Goal: Task Accomplishment & Management: Complete application form

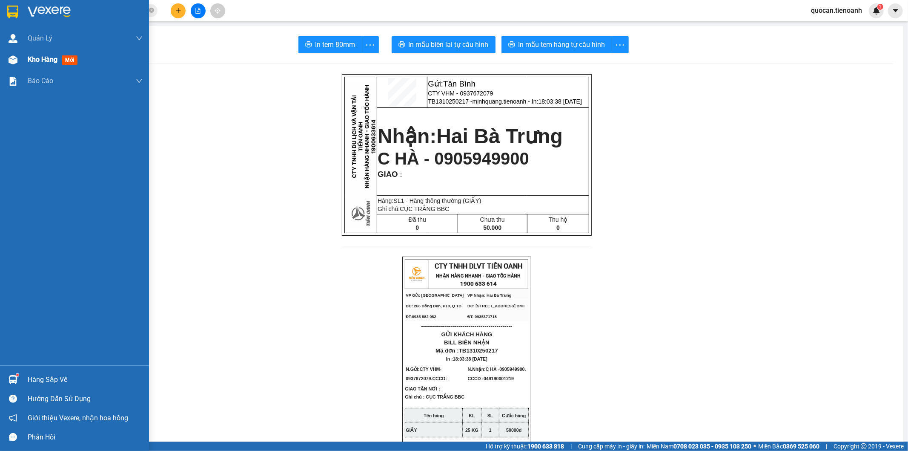
click at [57, 58] on span "Kho hàng" at bounding box center [43, 59] width 30 height 8
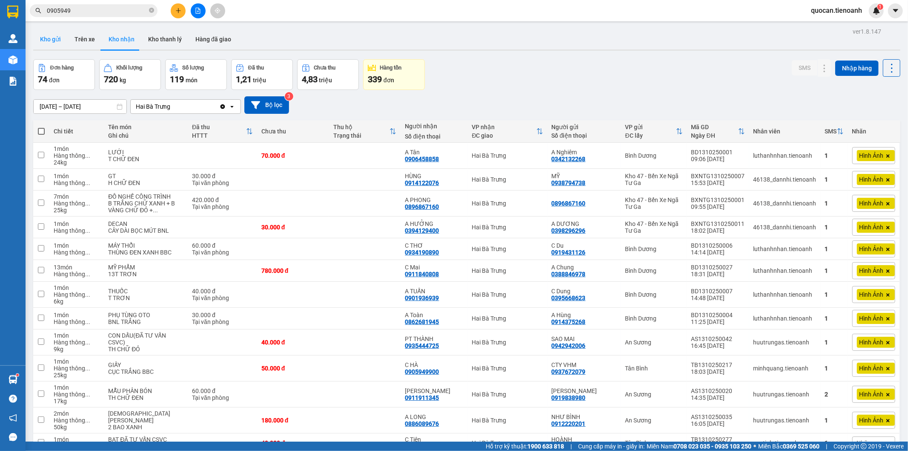
click at [42, 44] on button "Kho gửi" at bounding box center [50, 39] width 34 height 20
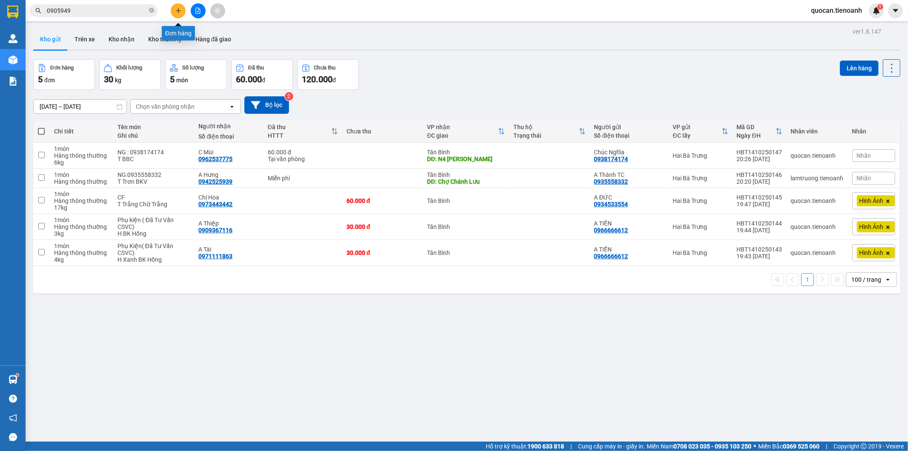
click at [184, 13] on button at bounding box center [178, 10] width 15 height 15
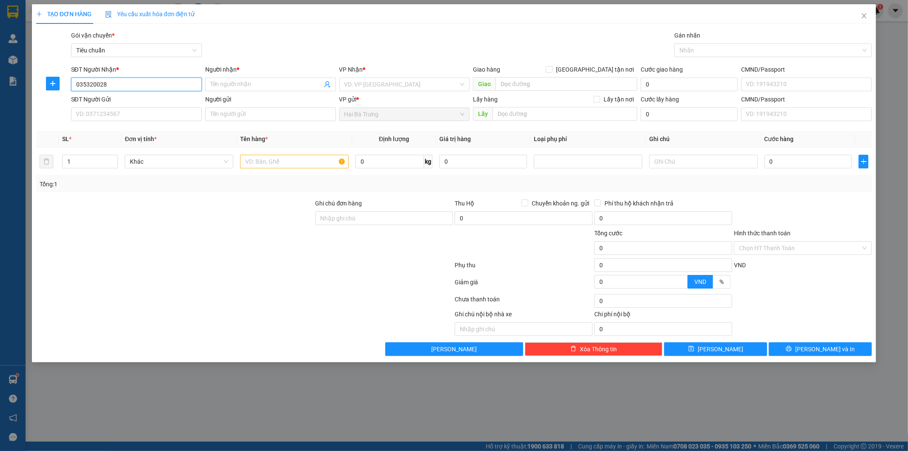
type input "0353200282"
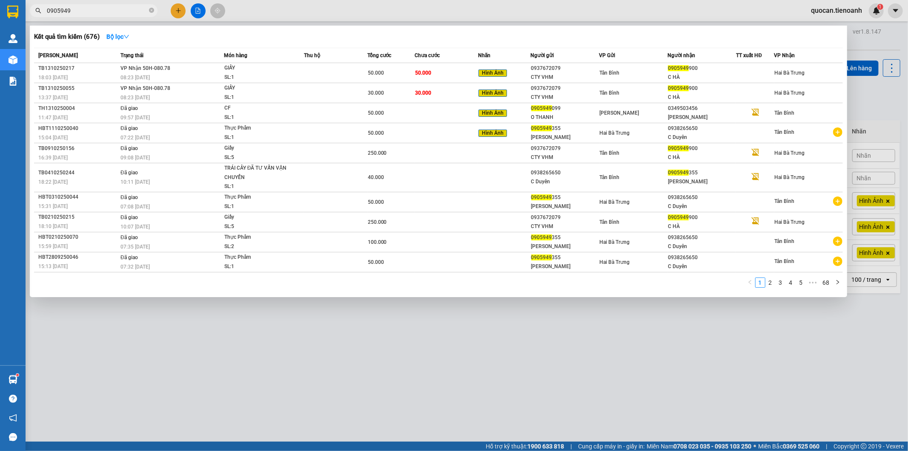
click at [111, 12] on input "0905949" at bounding box center [97, 10] width 100 height 9
paste input "353200282"
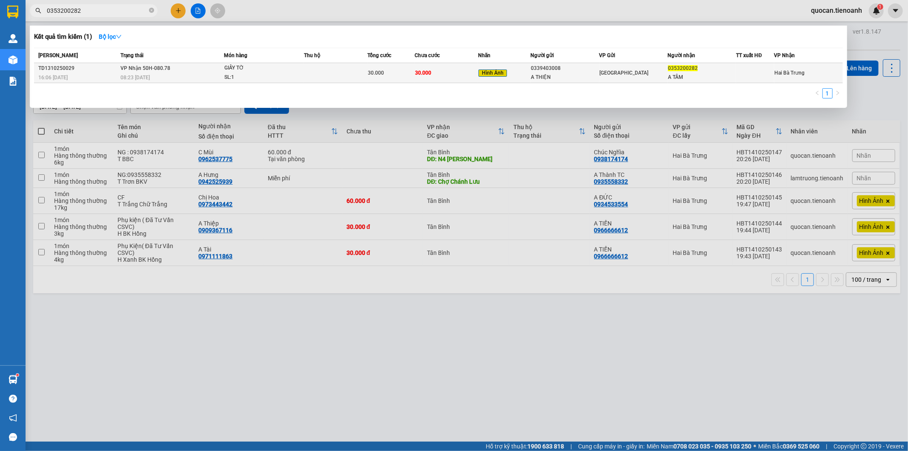
type input "0353200282"
click at [387, 70] on div "30.000" at bounding box center [391, 72] width 46 height 9
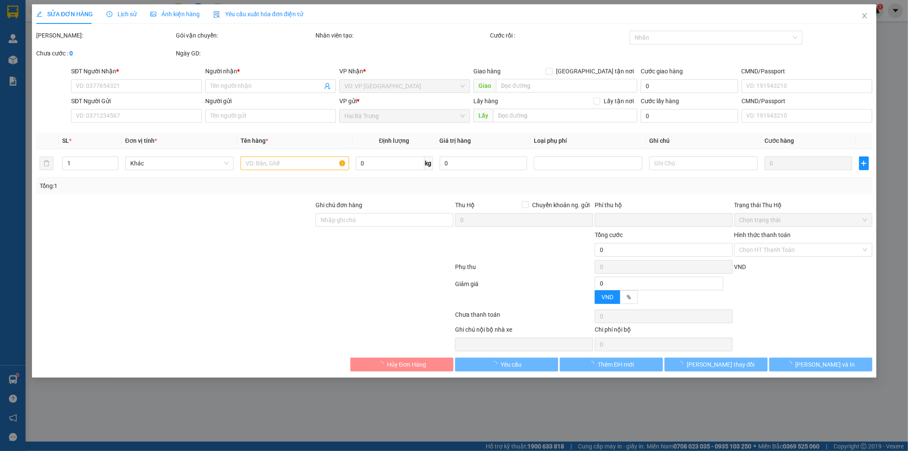
type input "0353200282"
type input "A TÂM"
type input "0339403008"
type input "A THIỆN"
type input "0"
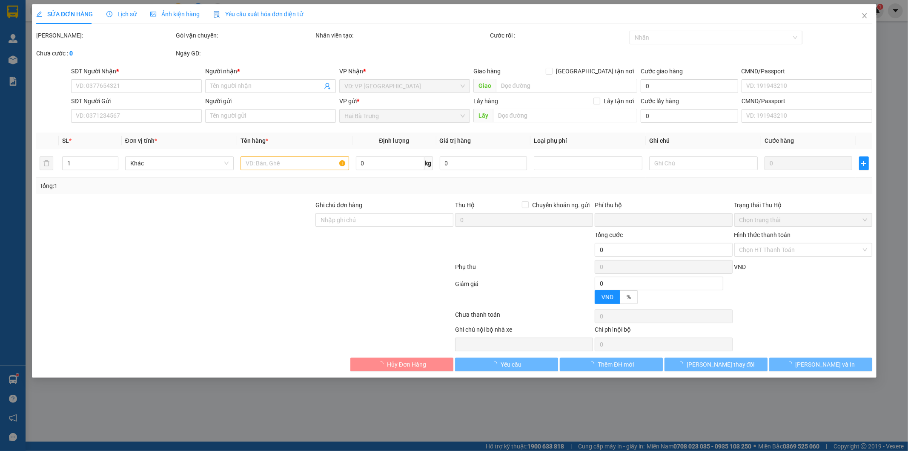
type input "30.000"
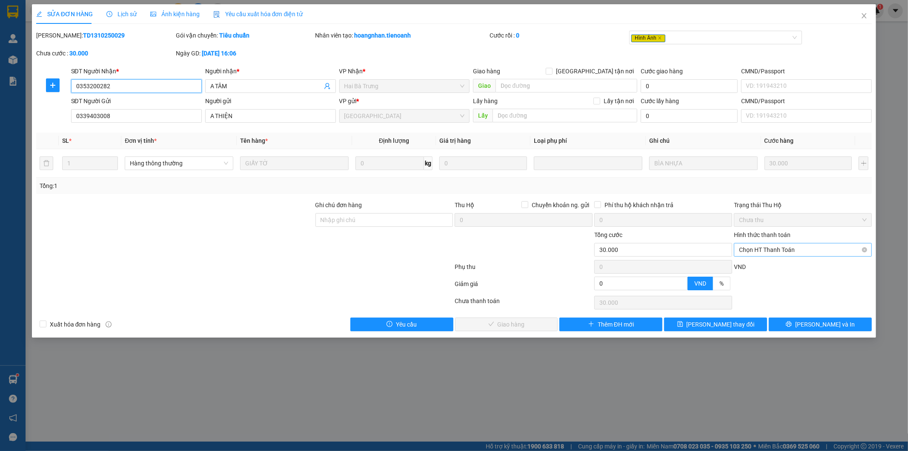
click at [760, 244] on span "Chọn HT Thanh Toán" at bounding box center [803, 249] width 128 height 13
click at [748, 261] on div "Tại văn phòng" at bounding box center [804, 267] width 138 height 14
type input "0"
click at [508, 318] on button "Lưu và Giao hàng" at bounding box center [506, 324] width 103 height 14
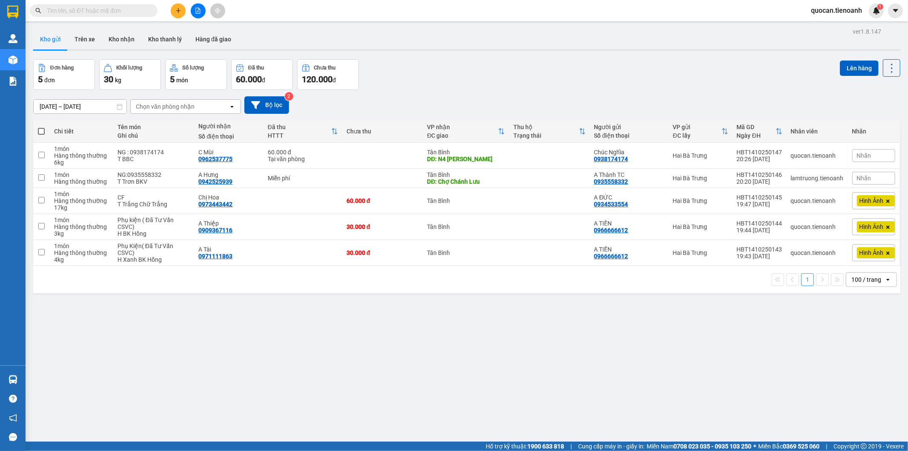
click at [71, 9] on input "text" at bounding box center [97, 10] width 100 height 9
click at [177, 15] on button at bounding box center [178, 10] width 15 height 15
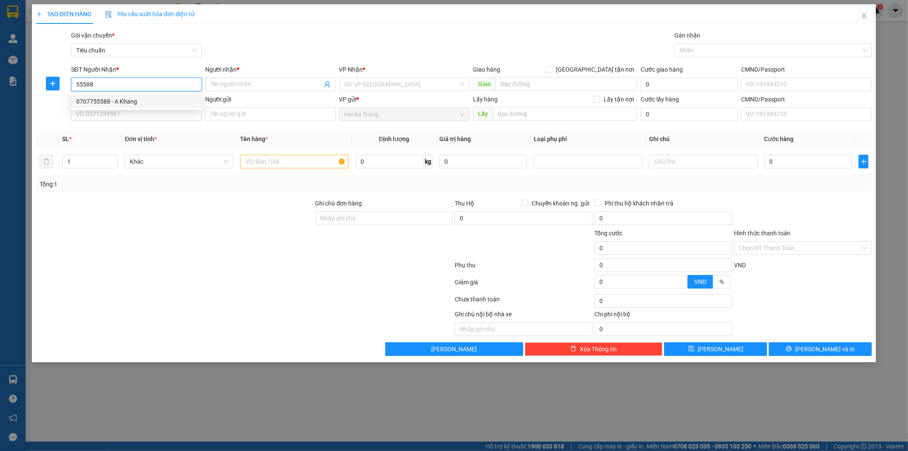
click at [147, 103] on div "0707755588 - A Khang" at bounding box center [136, 101] width 121 height 9
type input "0707755588"
type input "A Khang"
type input "0707755588"
type input "30.000"
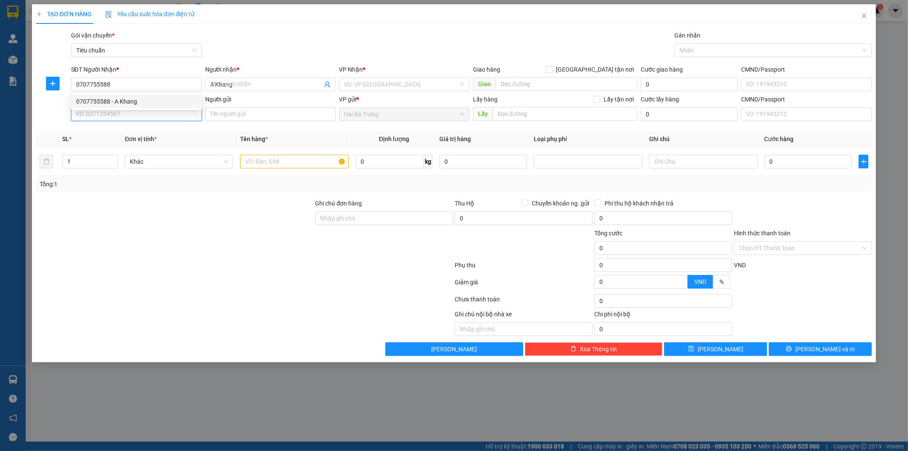
type input "30.000"
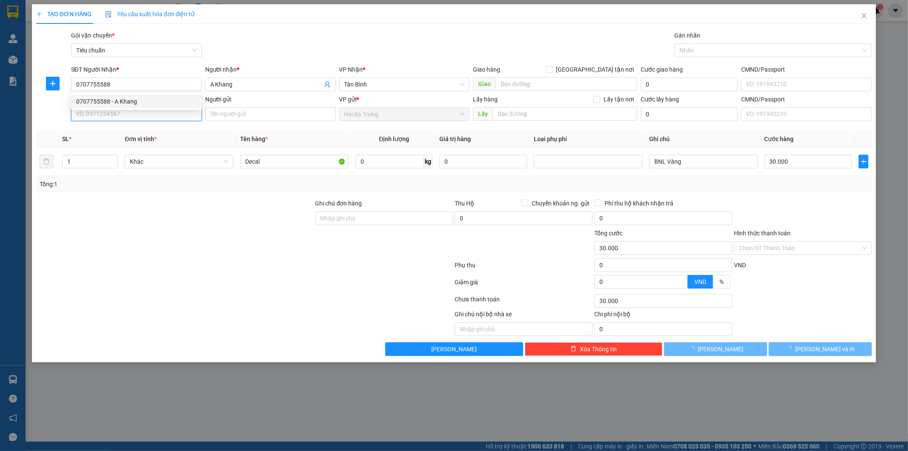
click at [138, 112] on input "SĐT Người Gửi" at bounding box center [136, 114] width 131 height 14
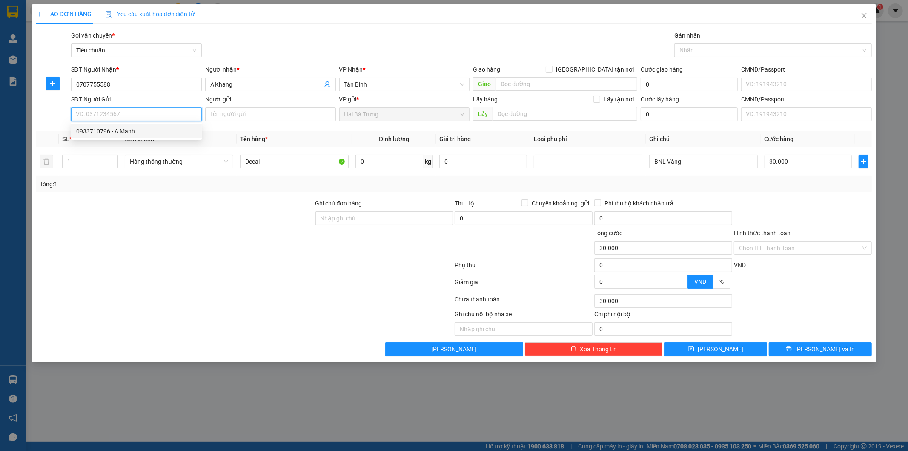
click at [139, 133] on div "0933710796 - A Mạnh" at bounding box center [136, 130] width 121 height 9
type input "0933710796"
type input "A Mạnh"
type input "241933150"
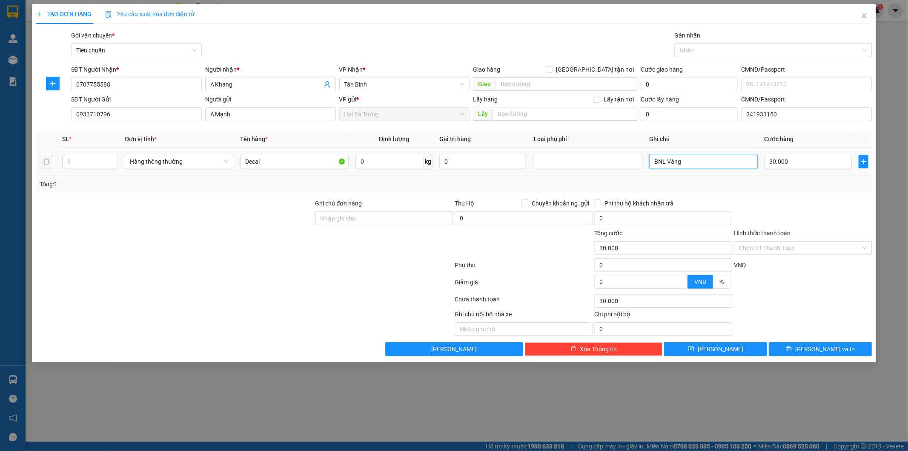
click at [713, 158] on input "BNL Vàng" at bounding box center [703, 162] width 109 height 14
type input "BNL Xanh"
click at [840, 348] on button "[PERSON_NAME] và In" at bounding box center [820, 349] width 103 height 14
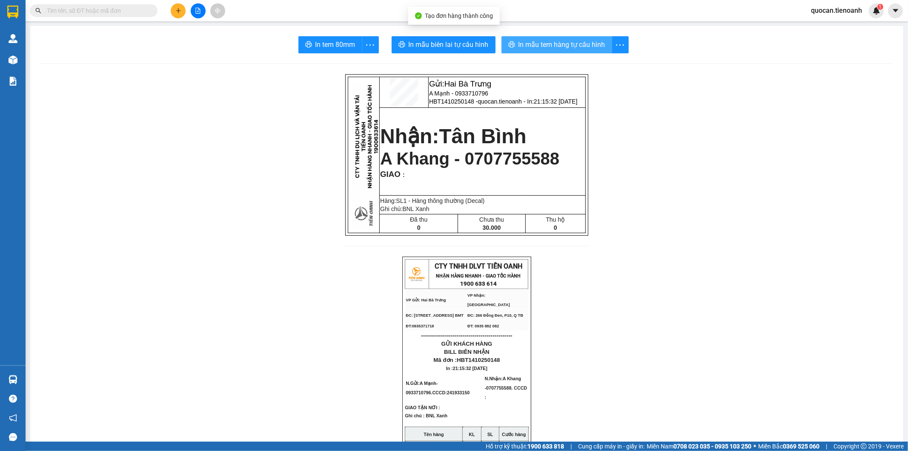
click at [547, 44] on span "In mẫu tem hàng tự cấu hình" at bounding box center [562, 44] width 87 height 11
click at [129, 9] on input "text" at bounding box center [97, 10] width 100 height 9
click at [174, 7] on button at bounding box center [178, 10] width 15 height 15
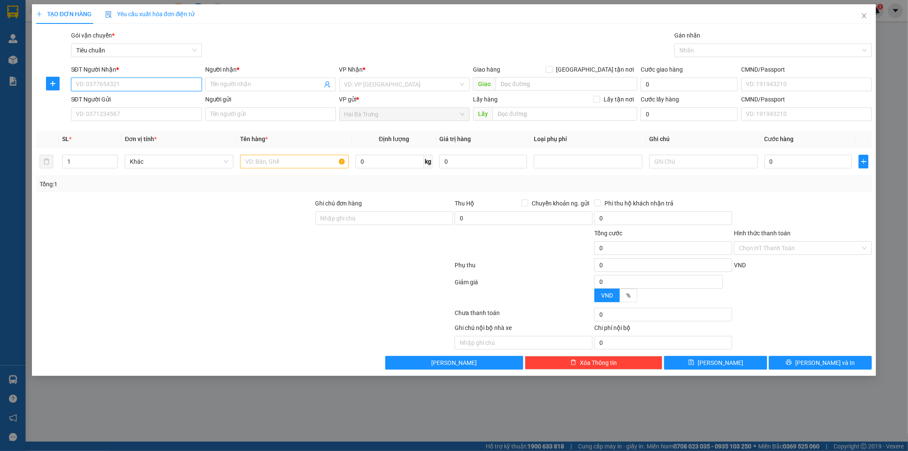
click at [141, 84] on input "SĐT Người Nhận *" at bounding box center [136, 84] width 131 height 14
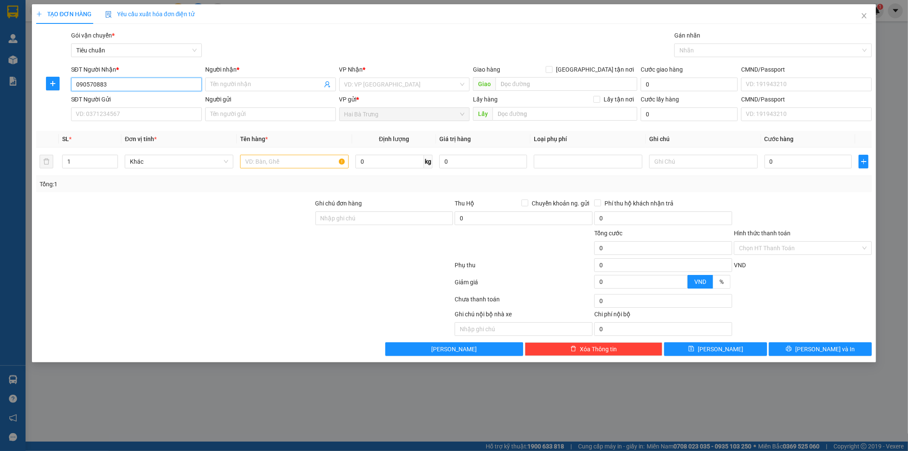
type input "0905708838"
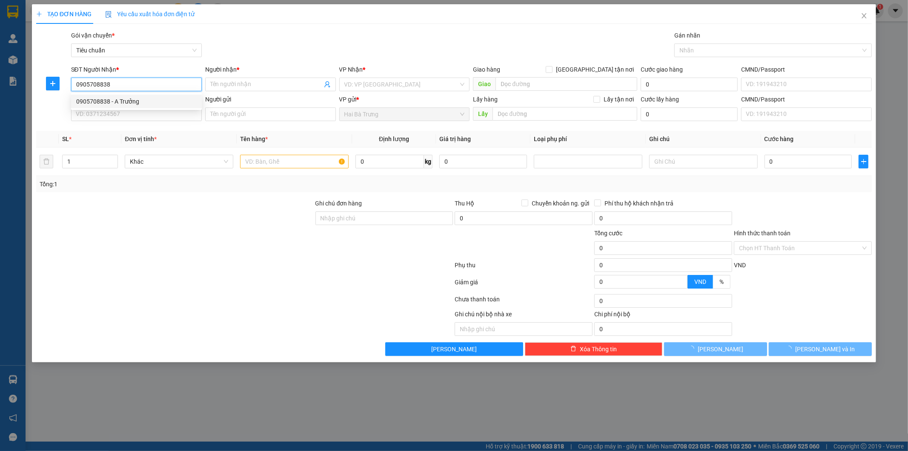
click at [123, 103] on div "0905708838 - A Trưởng" at bounding box center [136, 101] width 121 height 9
type input "A Trưởng"
type input "30.000"
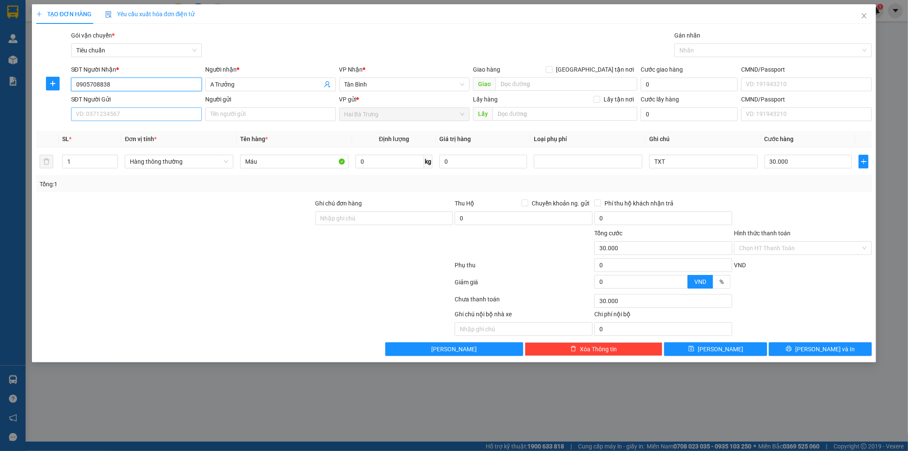
type input "0905708838"
click at [187, 114] on input "SĐT Người Gửi" at bounding box center [136, 114] width 131 height 14
click at [138, 133] on div "0983669047 - A Quyền" at bounding box center [136, 130] width 121 height 9
type input "0983669047"
type input "A Quyền"
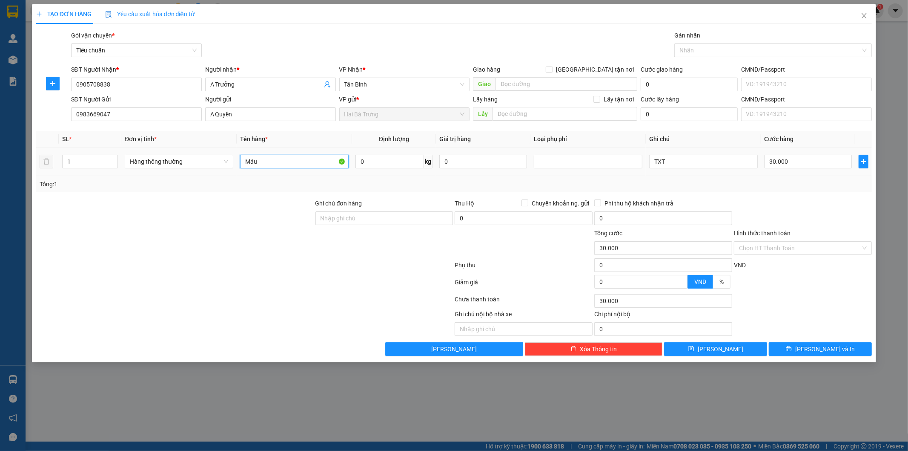
click at [277, 159] on input "Máu" at bounding box center [294, 162] width 109 height 14
type input "M"
type input "Mẫu"
click at [412, 163] on input "0" at bounding box center [390, 162] width 69 height 14
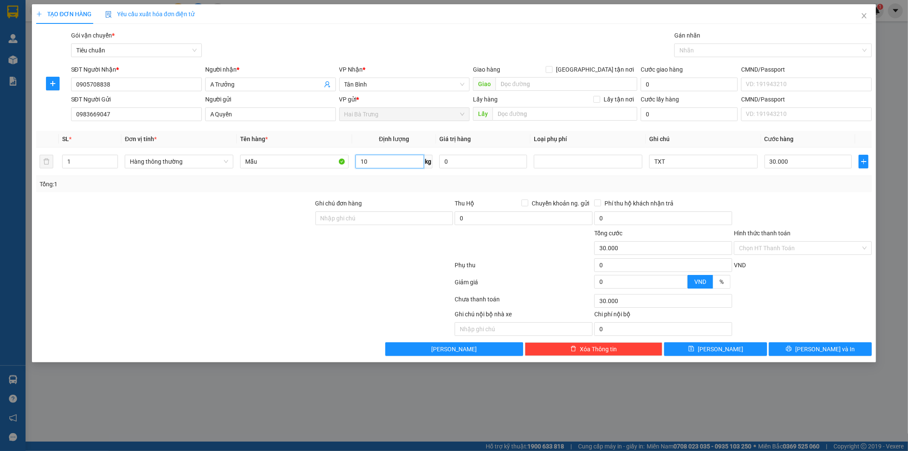
type input "10"
click at [690, 185] on div "Tổng: 1" at bounding box center [455, 183] width 830 height 9
type input "40.000"
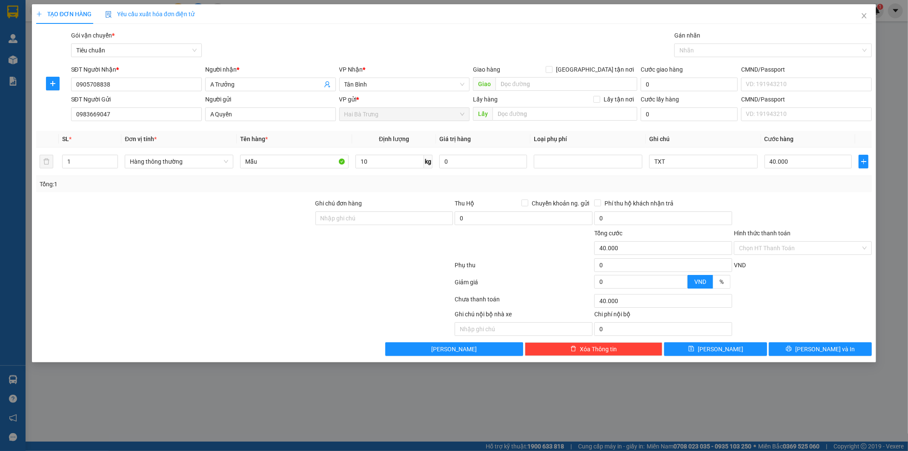
click at [738, 187] on div "Tổng: 1" at bounding box center [455, 183] width 830 height 9
click at [807, 190] on div "Tổng: 1" at bounding box center [454, 184] width 836 height 16
click at [807, 191] on div "Tổng: 1" at bounding box center [454, 184] width 836 height 16
click at [789, 250] on input "Hình thức thanh toán" at bounding box center [800, 247] width 122 height 13
click at [768, 263] on div "Tại văn phòng" at bounding box center [804, 264] width 128 height 9
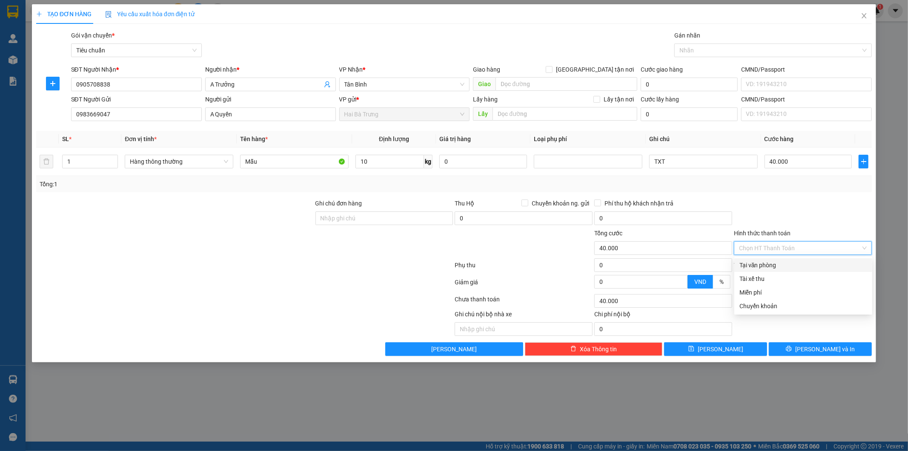
type input "0"
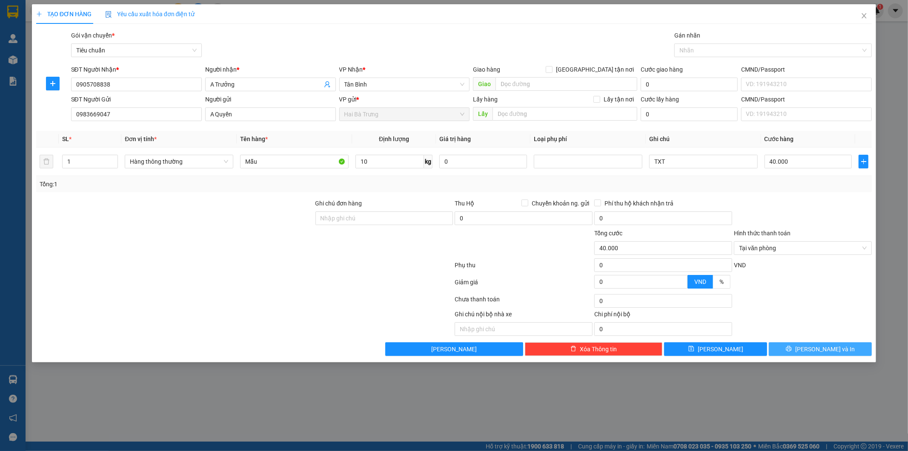
click at [823, 346] on span "[PERSON_NAME] và In" at bounding box center [825, 348] width 60 height 9
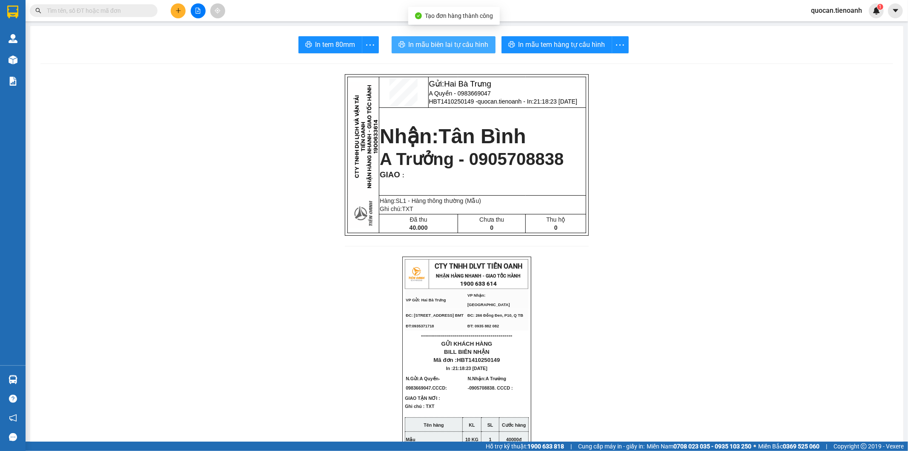
click at [474, 40] on span "In mẫu biên lai tự cấu hình" at bounding box center [449, 44] width 80 height 11
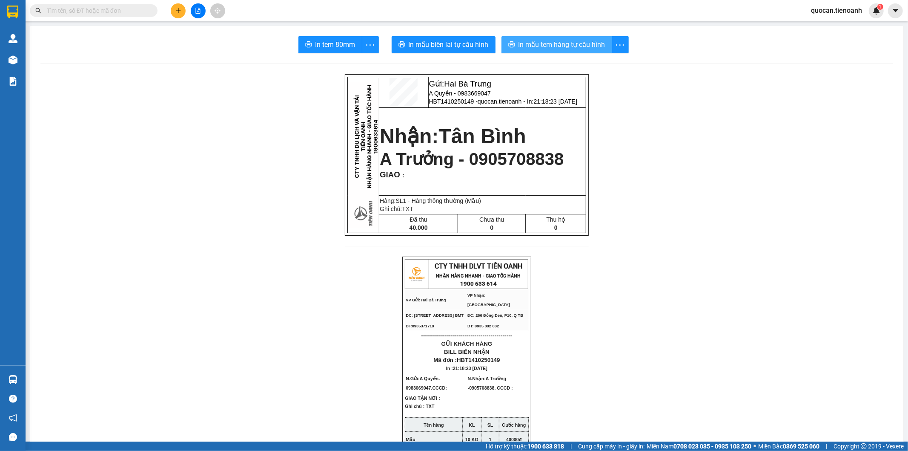
click at [576, 44] on span "In mẫu tem hàng tự cấu hình" at bounding box center [562, 44] width 87 height 11
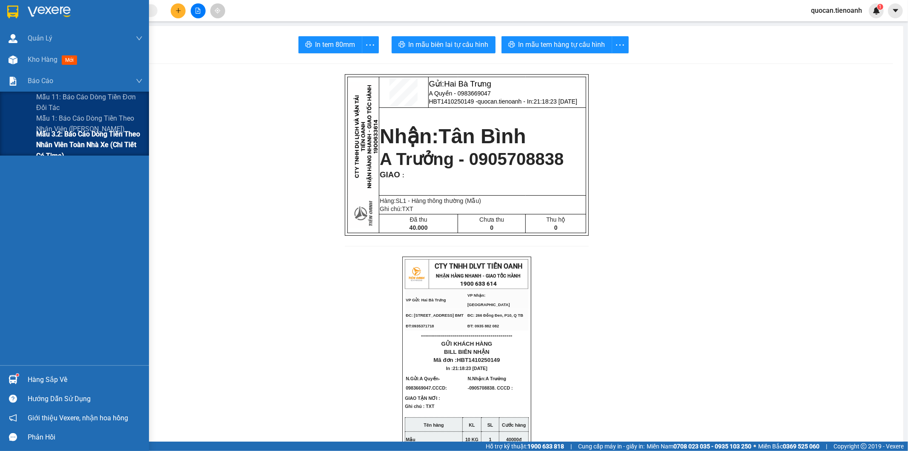
click at [50, 129] on span "Mẫu 3.2: Báo cáo dòng tiền theo nhân viên toàn nhà xe (Chi Tiết Có Time)" at bounding box center [89, 145] width 106 height 32
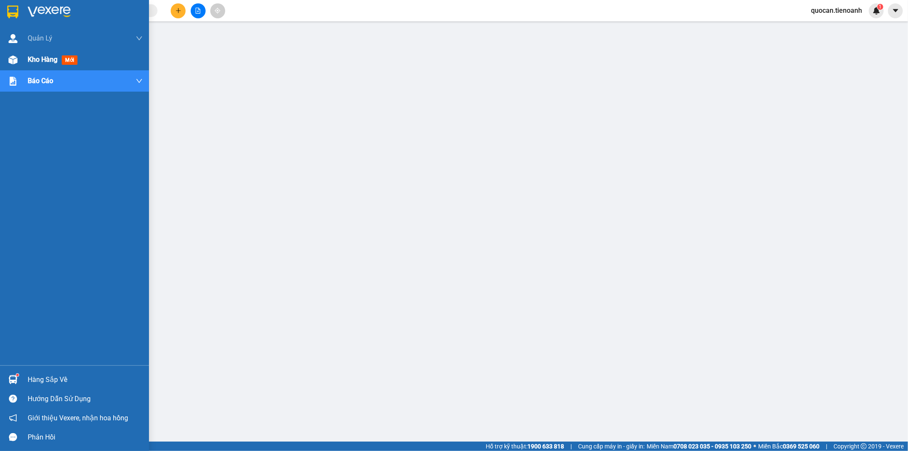
click at [46, 57] on span "Kho hàng" at bounding box center [43, 59] width 30 height 8
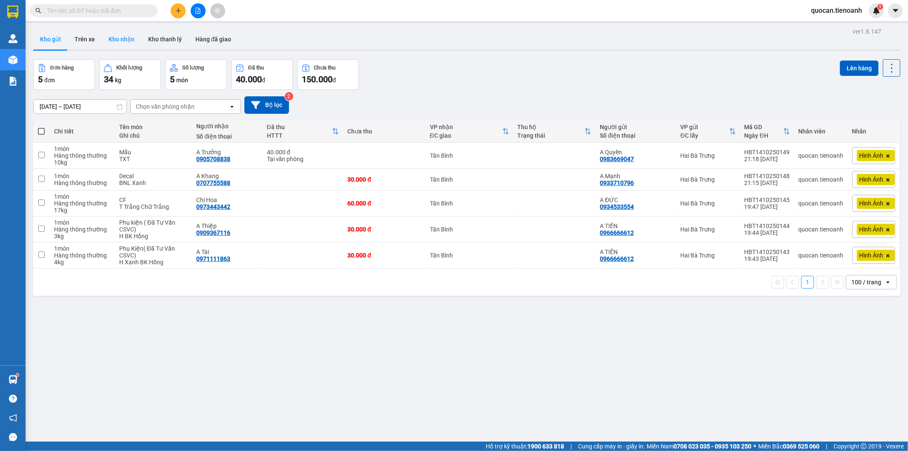
click at [113, 40] on button "Kho nhận" at bounding box center [122, 39] width 40 height 20
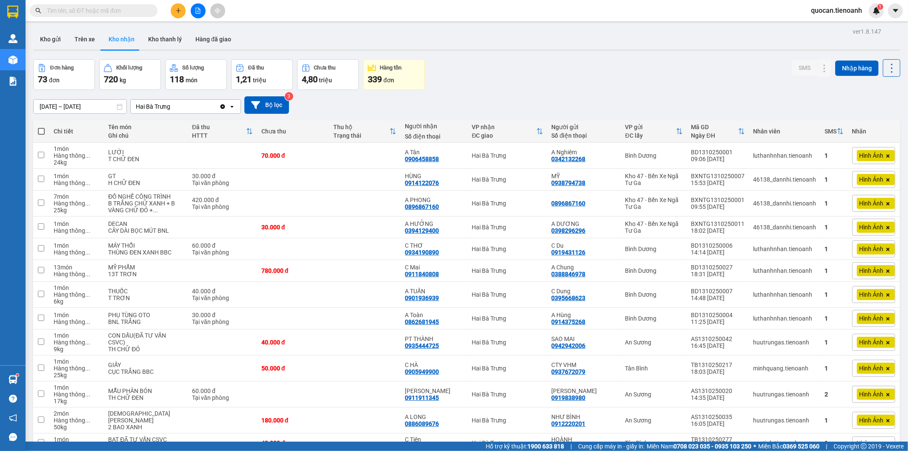
click at [138, 11] on input "text" at bounding box center [97, 10] width 100 height 9
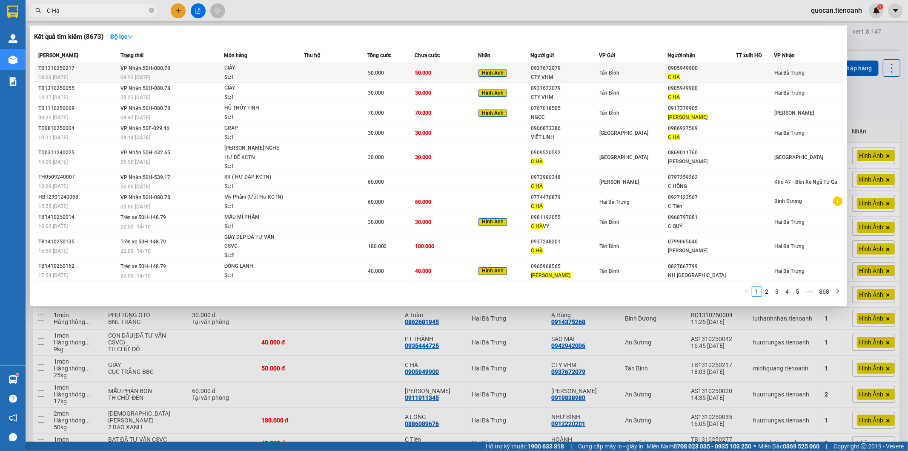
type input "C Ha"
click at [600, 80] on td "Tân Bình" at bounding box center [634, 73] width 69 height 20
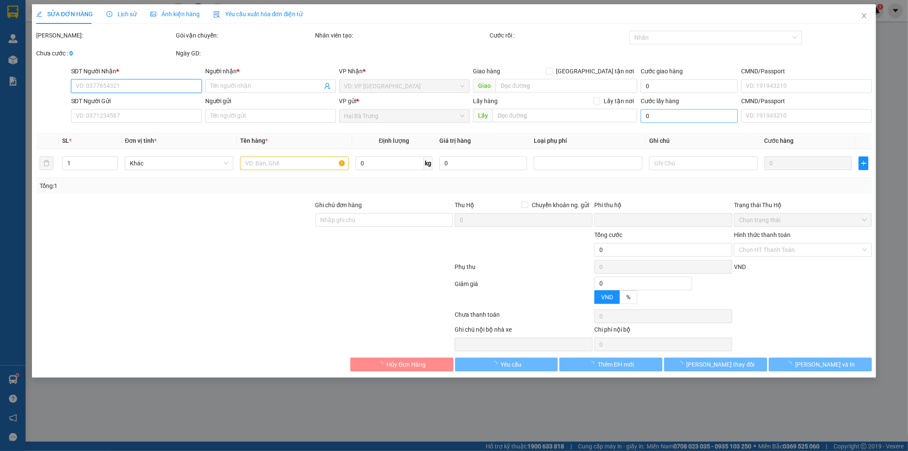
type input "0905949900"
type input "C HÀ"
type input "049190001219"
type input "0937672079"
type input "CTY VHM"
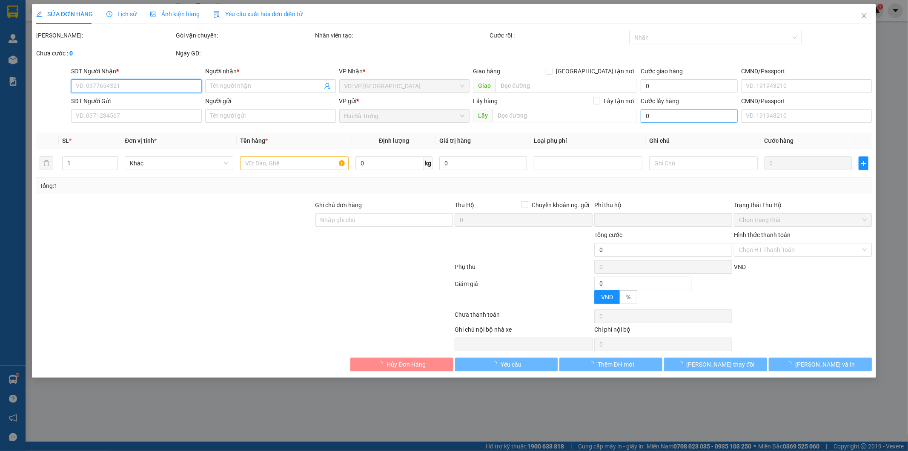
type input "0"
type input "50.000"
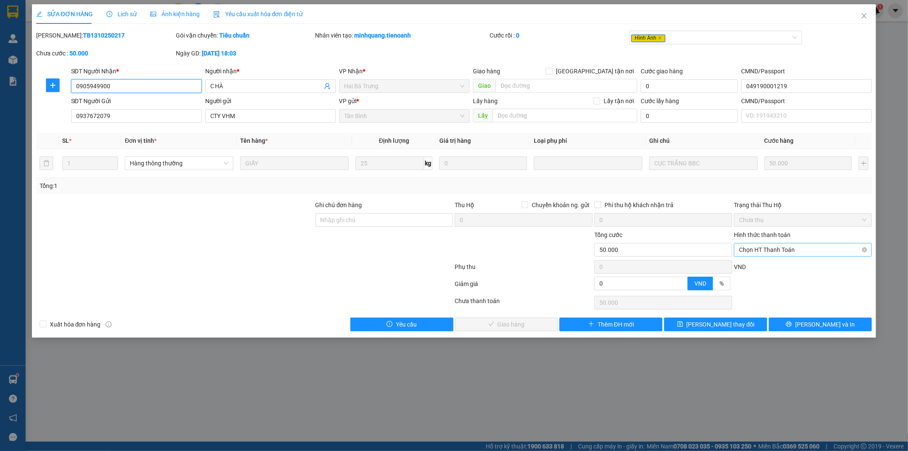
click at [801, 251] on span "Chọn HT Thanh Toán" at bounding box center [803, 249] width 128 height 13
click at [790, 263] on div "Tại văn phòng" at bounding box center [804, 266] width 128 height 9
type input "0"
click at [519, 324] on span "Lưu và Giao hàng" at bounding box center [512, 323] width 82 height 9
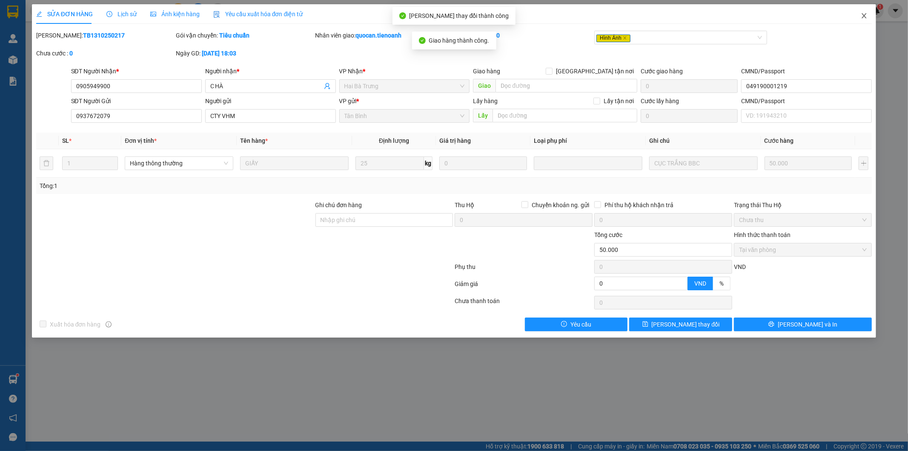
click at [862, 14] on icon "close" at bounding box center [864, 15] width 7 height 7
click at [865, 14] on span "quocan.tienoanh" at bounding box center [836, 10] width 65 height 11
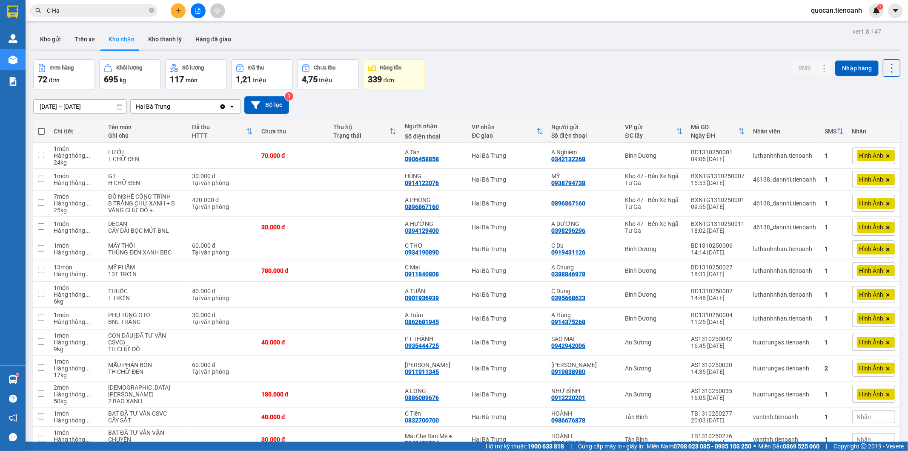
click at [128, 5] on span "C Ha" at bounding box center [94, 10] width 128 height 13
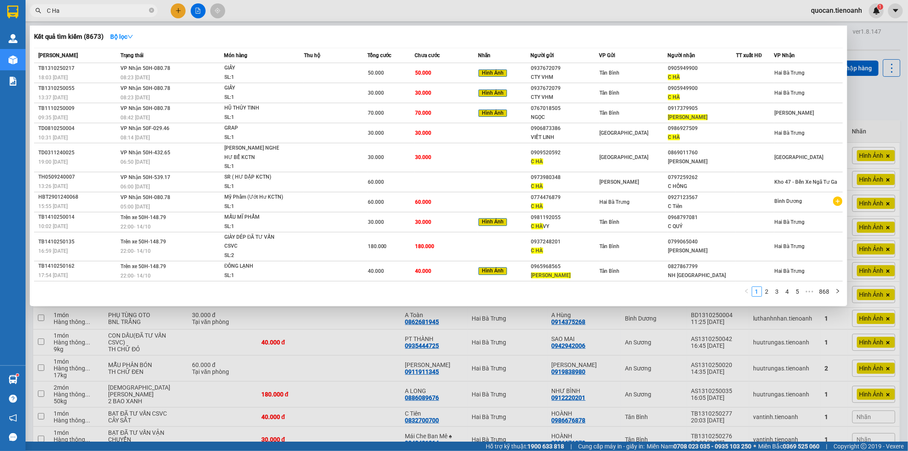
click at [125, 10] on input "C Ha" at bounding box center [97, 10] width 100 height 9
click at [655, 95] on div "Tân Bình" at bounding box center [634, 92] width 68 height 9
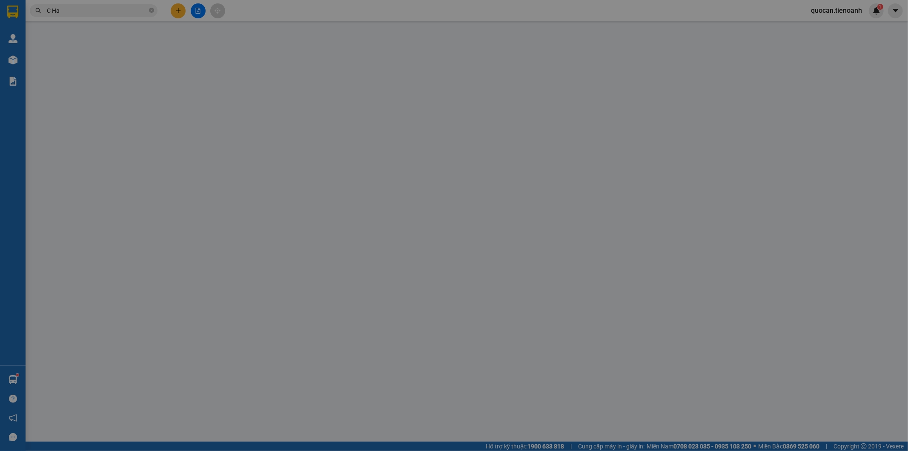
type input "0905949900"
type input "C HÀ"
type input "049190001219"
type input "0937672079"
type input "CTY VHM"
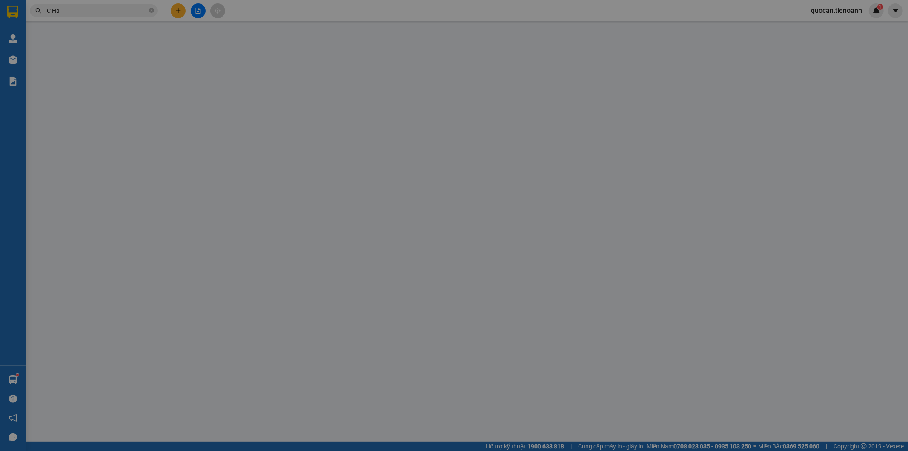
type input "0"
type input "30.000"
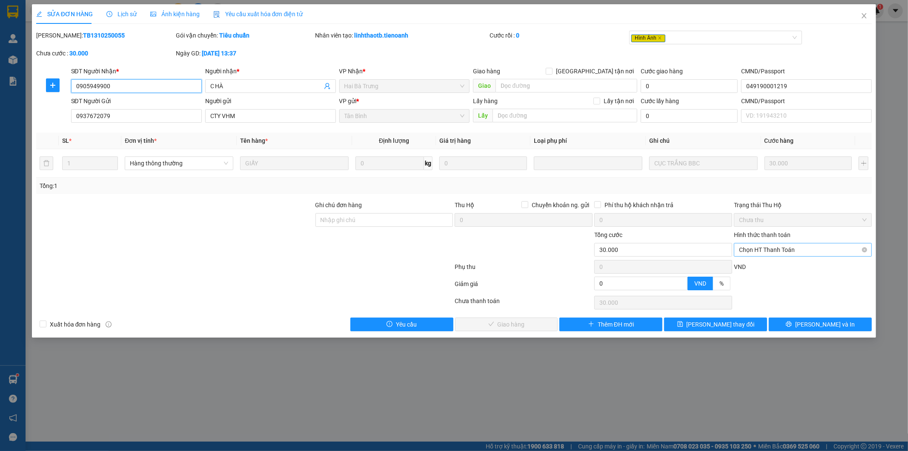
click at [798, 252] on span "Chọn HT Thanh Toán" at bounding box center [803, 249] width 128 height 13
click at [775, 263] on div "Tại văn phòng" at bounding box center [804, 266] width 128 height 9
type input "0"
click at [538, 328] on button "Lưu và Giao hàng" at bounding box center [506, 324] width 103 height 14
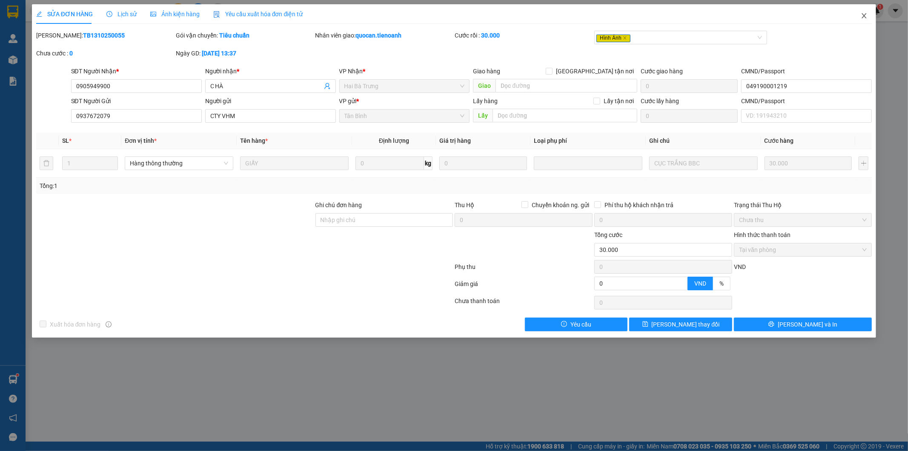
click at [863, 16] on icon "close" at bounding box center [864, 15] width 7 height 7
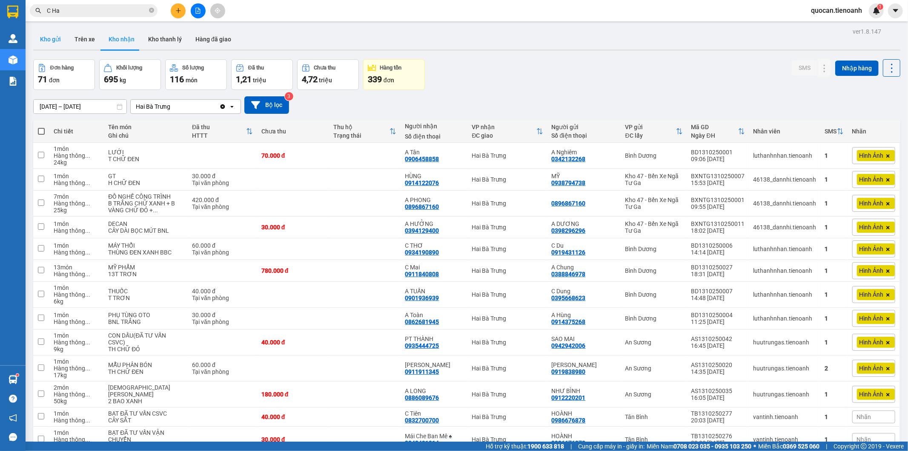
click at [60, 46] on button "Kho gửi" at bounding box center [50, 39] width 34 height 20
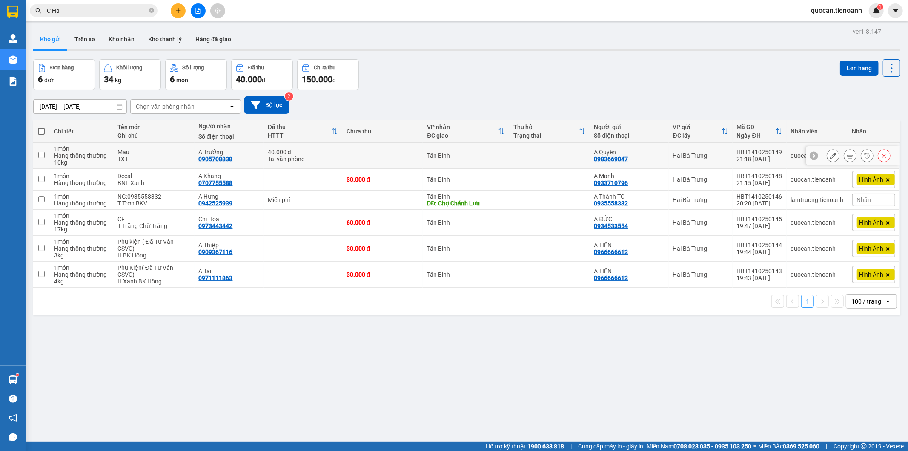
click at [362, 156] on td at bounding box center [382, 156] width 80 height 26
checkbox input "true"
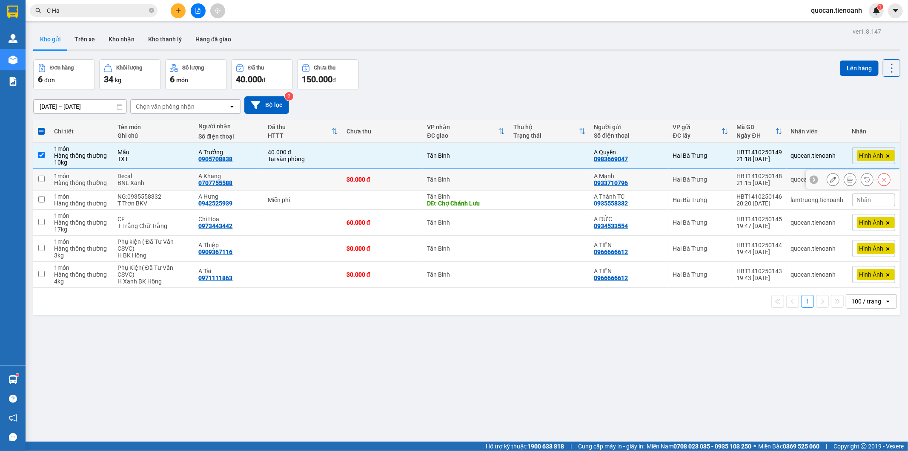
click at [347, 177] on div "30.000 đ" at bounding box center [383, 179] width 72 height 7
checkbox input "true"
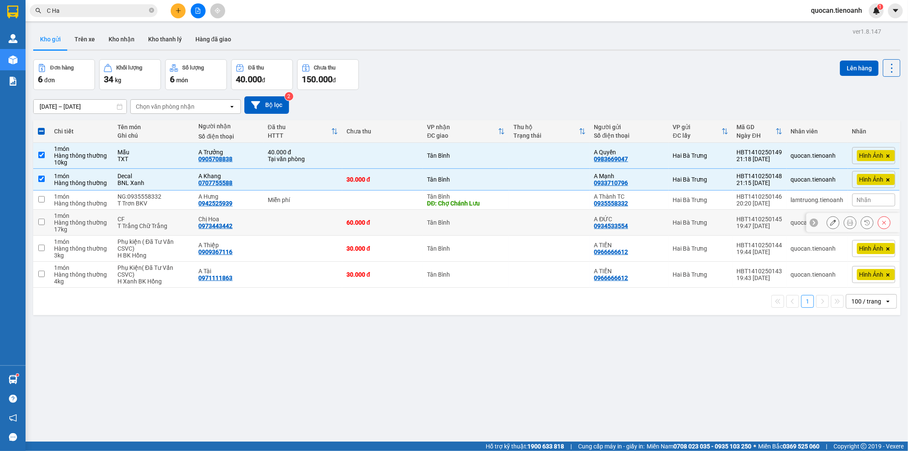
click at [277, 223] on td at bounding box center [303, 223] width 79 height 26
checkbox input "true"
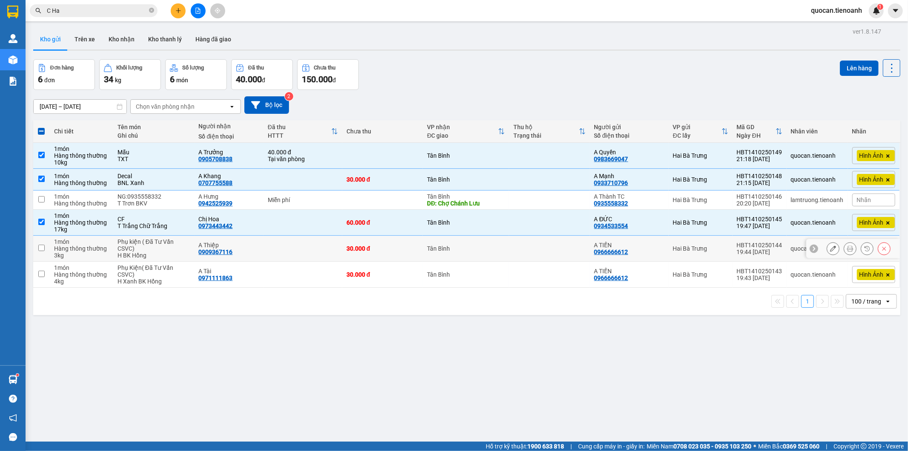
click at [271, 240] on td at bounding box center [303, 248] width 79 height 26
checkbox input "true"
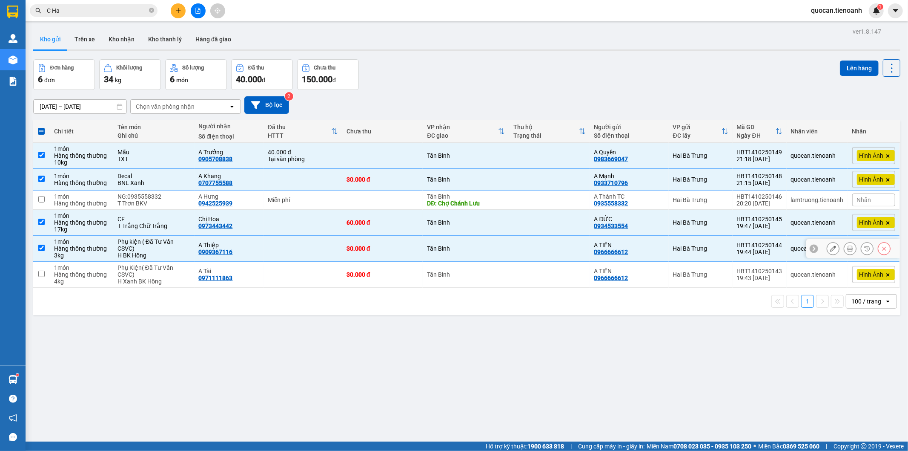
drag, startPoint x: 270, startPoint y: 261, endPoint x: 269, endPoint y: 284, distance: 23.1
click at [270, 262] on tbody "1 món Hàng thông thường 10 kg Mẫu TXT A Trưởng 0905708838 40.000 đ Tại văn phò…" at bounding box center [466, 215] width 867 height 145
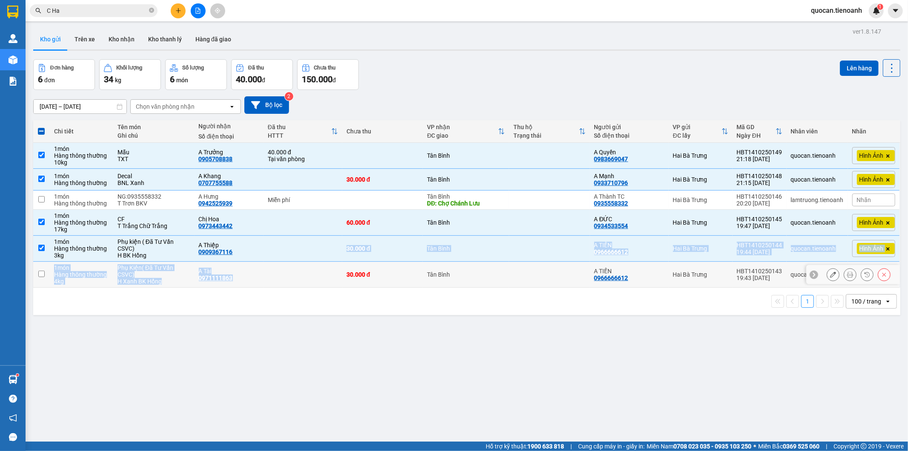
click at [269, 284] on td at bounding box center [303, 274] width 79 height 26
checkbox input "true"
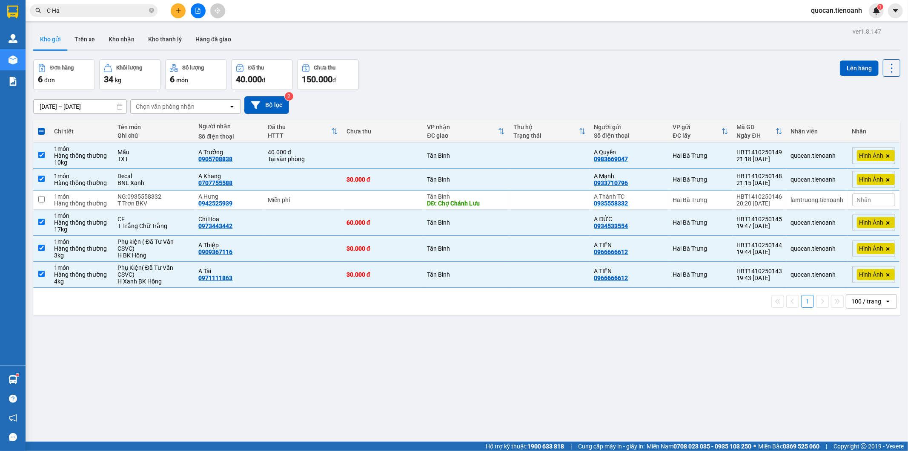
click at [840, 76] on div "Lên hàng" at bounding box center [870, 67] width 60 height 17
click at [840, 70] on button "Lên hàng" at bounding box center [859, 67] width 39 height 15
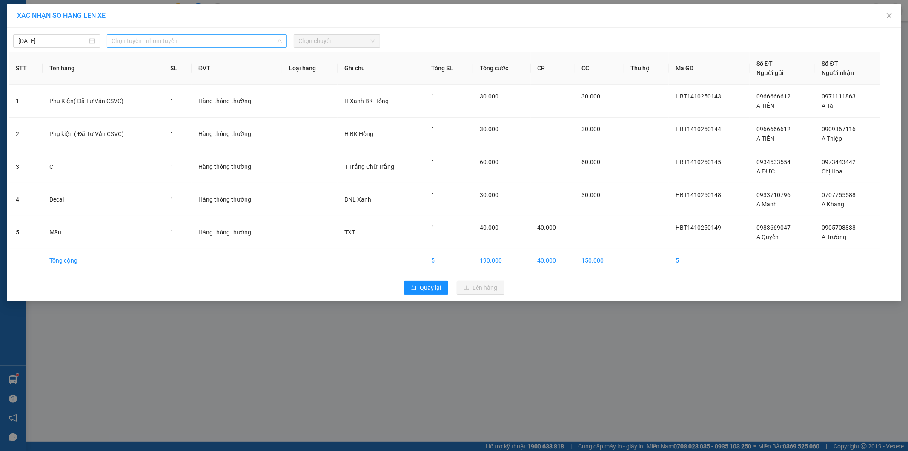
click at [238, 45] on span "Chọn tuyến - nhóm tuyến" at bounding box center [197, 40] width 170 height 13
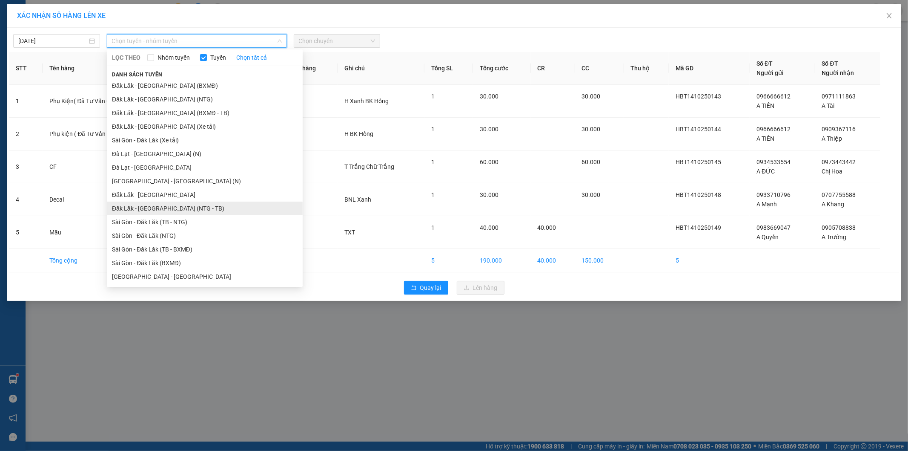
click at [197, 207] on li "Đăk Lăk - Sài Gòn (NTG - TB)" at bounding box center [205, 208] width 196 height 14
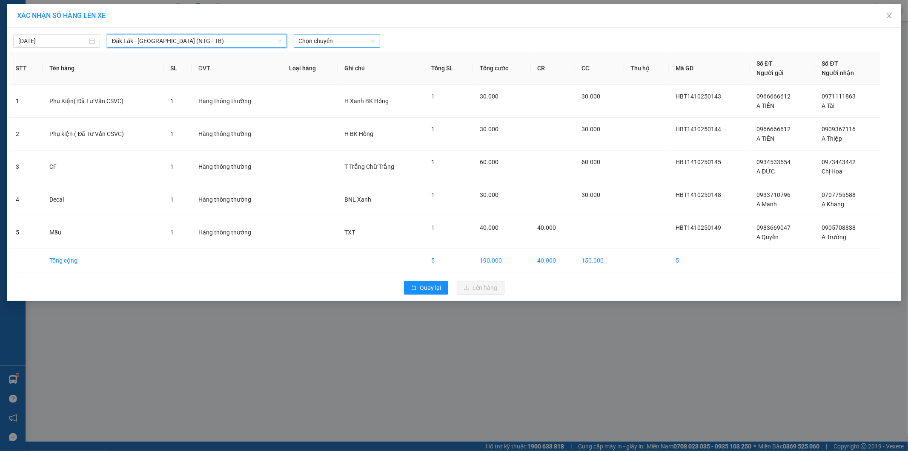
click at [343, 43] on span "Chọn chuyến" at bounding box center [337, 40] width 77 height 13
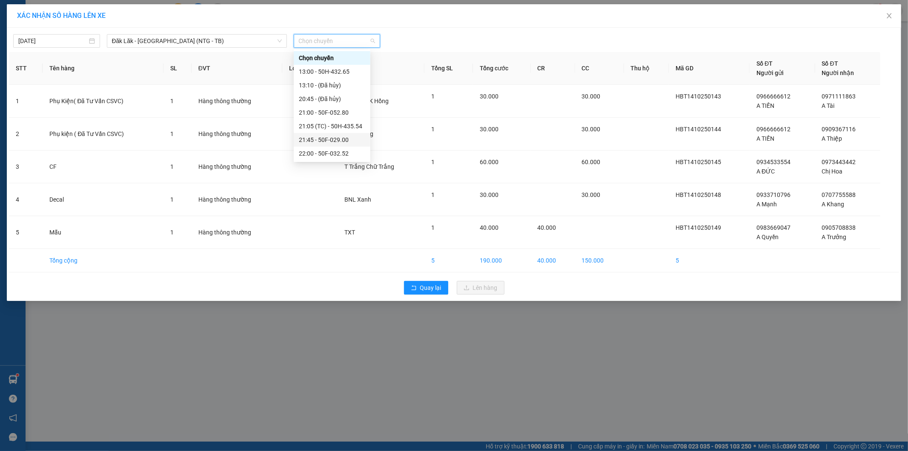
scroll to position [27, 0]
click at [339, 126] on div "22:00 - 50F-032.52" at bounding box center [332, 125] width 66 height 9
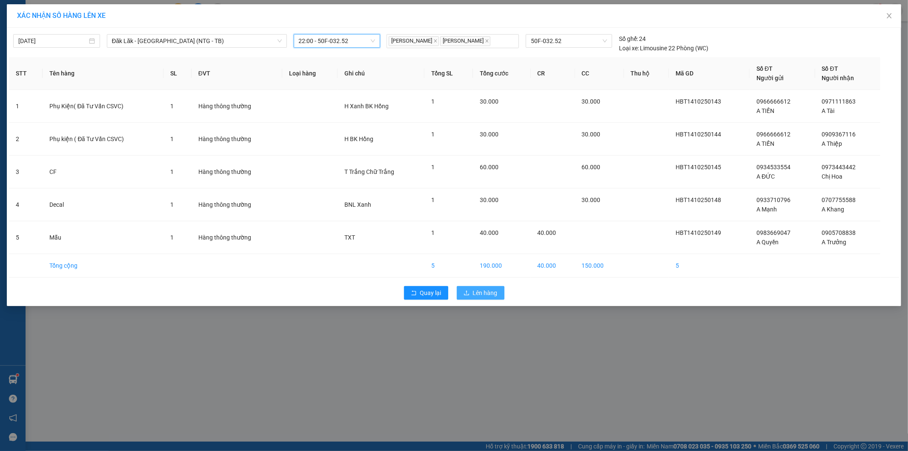
click at [489, 299] on button "Lên hàng" at bounding box center [481, 293] width 48 height 14
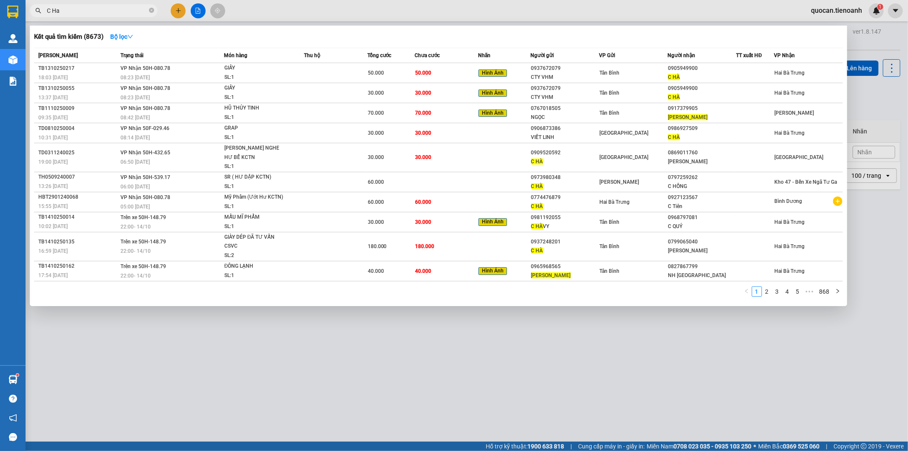
click at [147, 9] on span "C Ha" at bounding box center [94, 10] width 128 height 13
click at [146, 9] on input "C Ha" at bounding box center [97, 10] width 100 height 9
type input "C"
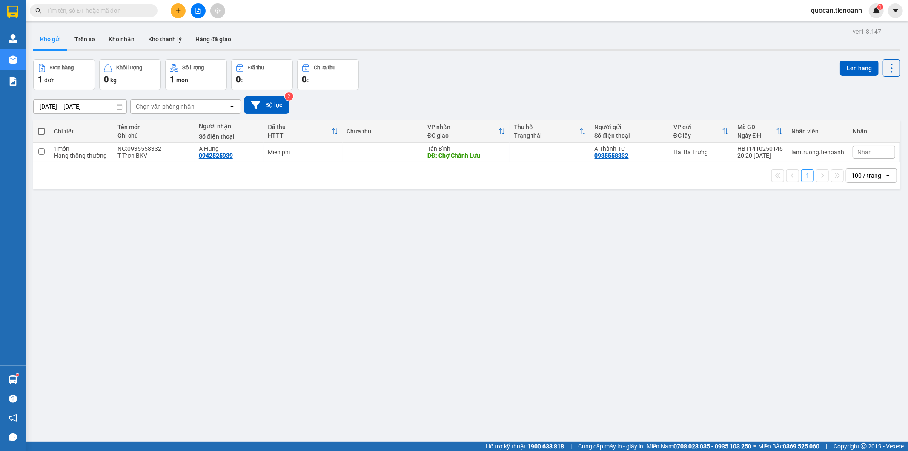
click at [839, 11] on span "quocan.tienoanh" at bounding box center [836, 10] width 65 height 11
click at [761, 52] on div "ver 1.8.147 Kho gửi Trên xe Kho nhận Kho thanh lý Hàng đã giao Đơn hàng 1 đơn K…" at bounding box center [467, 251] width 874 height 451
click at [126, 9] on input "text" at bounding box center [97, 10] width 100 height 9
click at [178, 9] on icon "plus" at bounding box center [178, 10] width 0 height 5
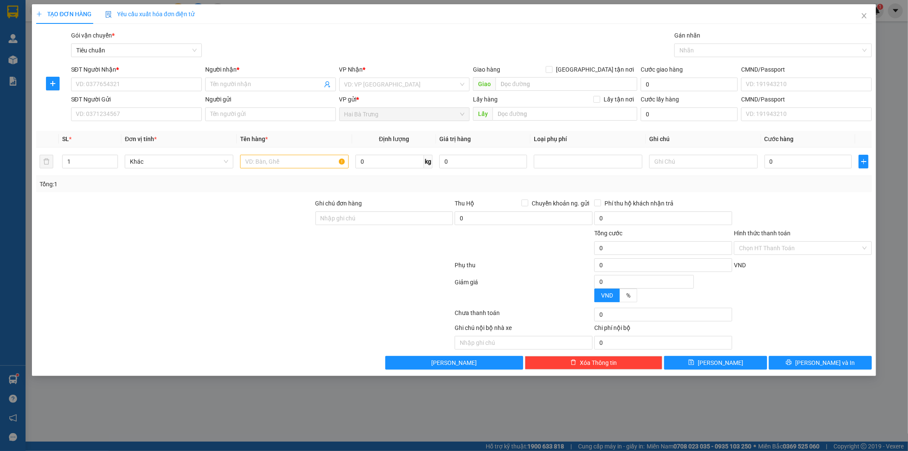
click at [280, 46] on div "Gói vận chuyển * Tiêu chuẩn Gán nhãn Nhãn" at bounding box center [471, 46] width 805 height 30
click at [181, 86] on input "SĐT Người Nhận *" at bounding box center [136, 84] width 131 height 14
drag, startPoint x: 115, startPoint y: 80, endPoint x: 115, endPoint y: 86, distance: 6.0
click at [115, 82] on input "SĐT Người Nhận *" at bounding box center [136, 84] width 131 height 14
paste input "0905555193"
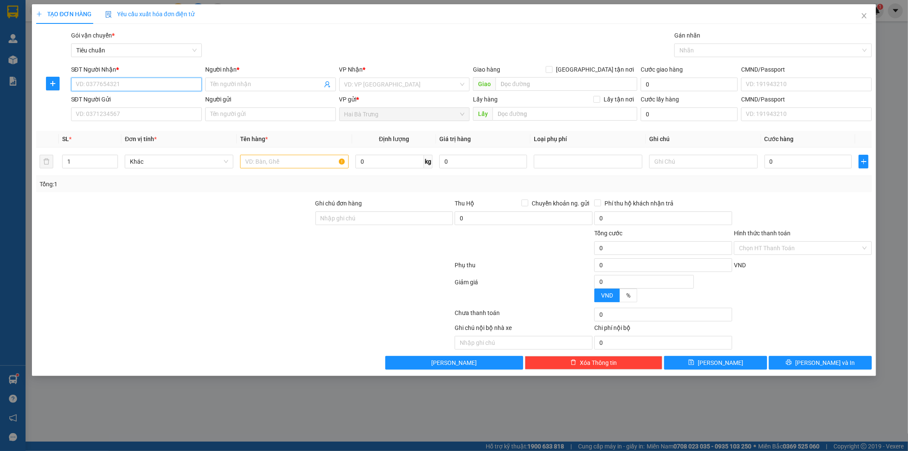
type input "0905555193"
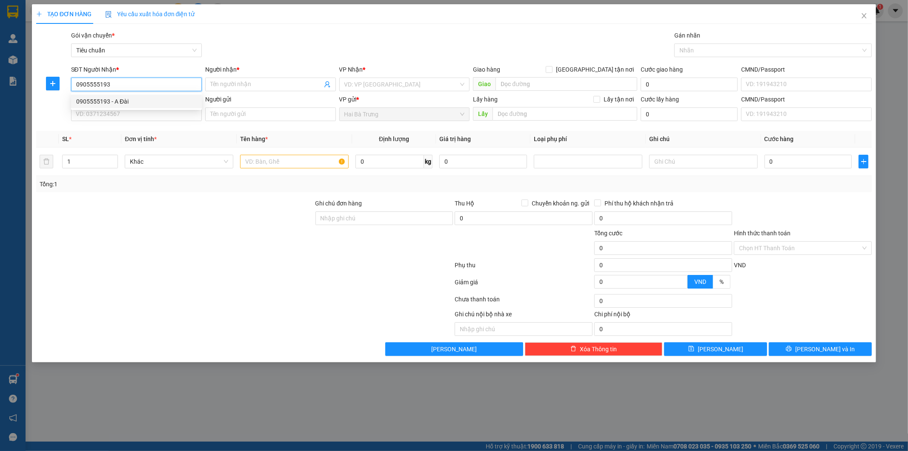
click at [147, 97] on div "0905555193 - A Đài" at bounding box center [136, 101] width 121 height 9
type input "A Đài"
checkbox input "true"
type input "04/35 [GEOGRAPHIC_DATA], [GEOGRAPHIC_DATA] A, [GEOGRAPHIC_DATA], [GEOGRAPHIC_DA…"
type input "170.000"
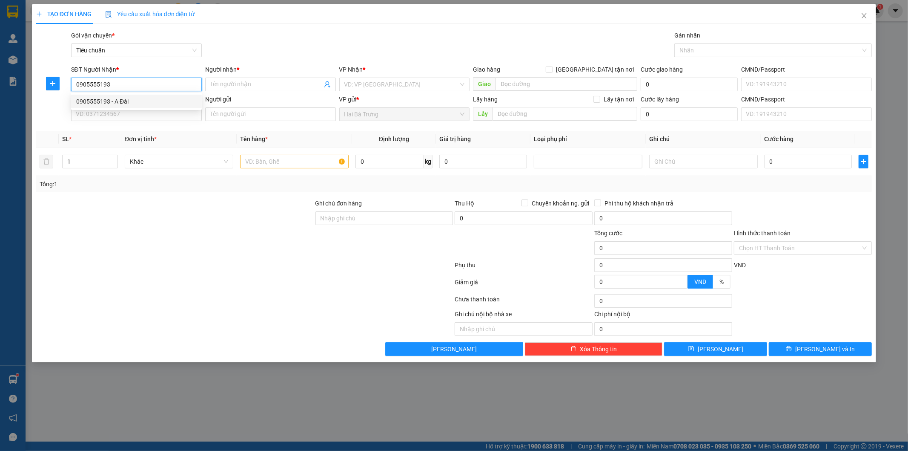
type input "170.000"
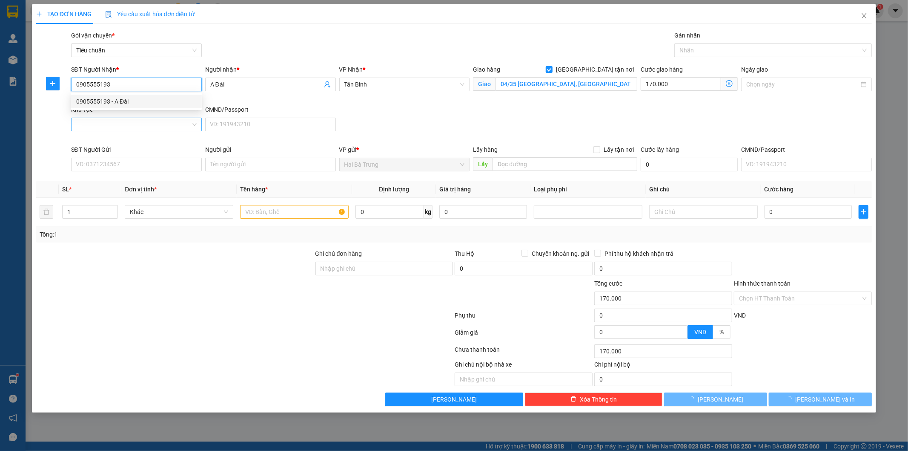
type input "370.000"
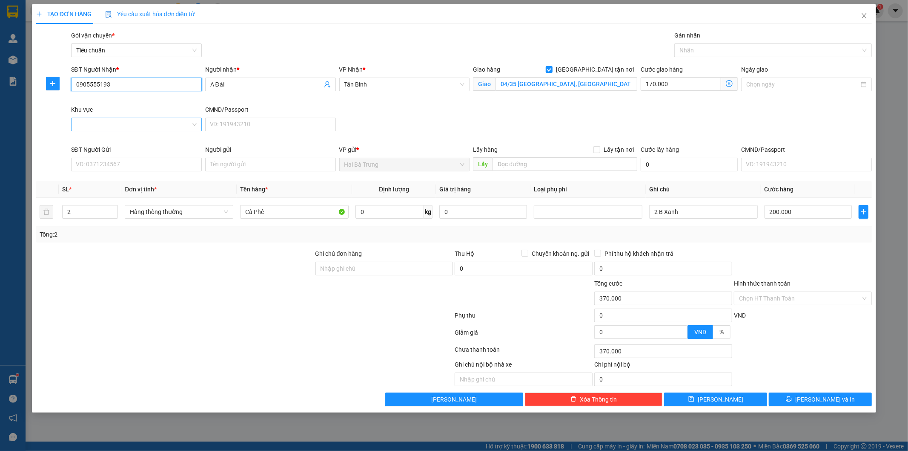
type input "0905555193"
click at [157, 118] on input "Khu vực" at bounding box center [133, 124] width 115 height 13
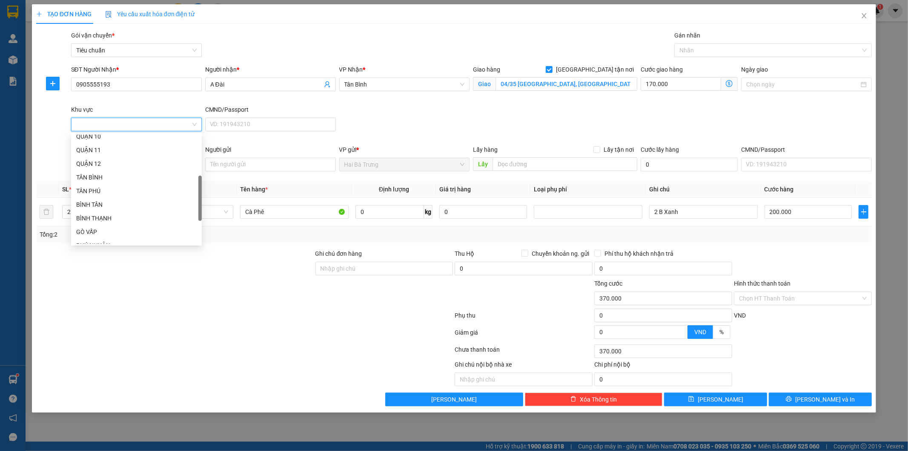
scroll to position [143, 0]
drag, startPoint x: 199, startPoint y: 155, endPoint x: 198, endPoint y: 192, distance: 37.1
click at [198, 192] on div "QUẬN 10 QUẬN 11 QUẬN 12 TÂN BÌNH TÂN PHÚ BÌNH TÂN BÌNH THẠNH GÒ VẤP PHÚ NHUẬN T…" at bounding box center [136, 189] width 131 height 109
click at [112, 200] on div "BÌNH TÂN" at bounding box center [136, 202] width 121 height 9
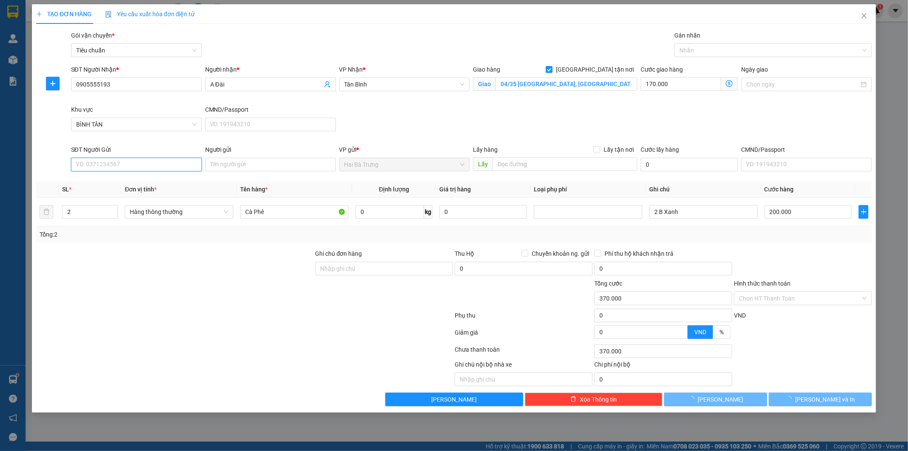
click at [130, 161] on input "SĐT Người Gửi" at bounding box center [136, 165] width 131 height 14
type input "200.000"
type input "0"
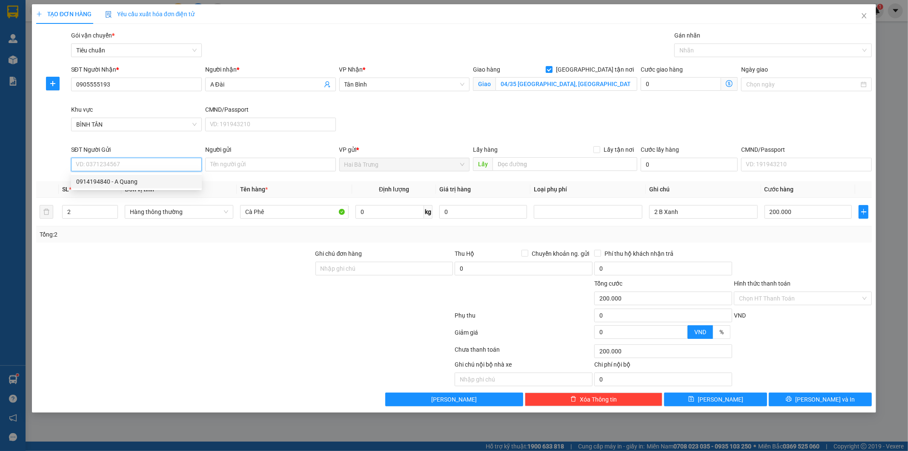
click at [132, 182] on div "0914194840 - A Quang" at bounding box center [136, 181] width 121 height 9
type input "0914194840"
type input "A Quang"
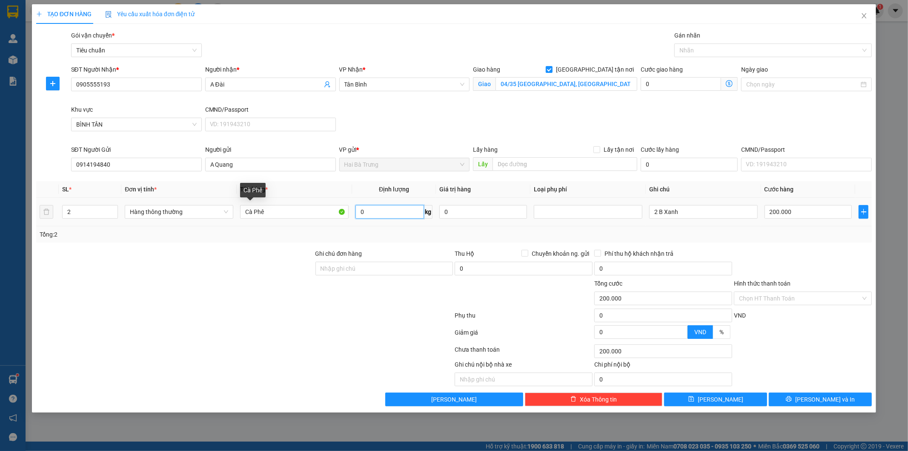
click at [394, 210] on input "0" at bounding box center [390, 212] width 69 height 14
type input "60"
click at [694, 237] on div "Tổng: 2" at bounding box center [455, 234] width 830 height 9
type input "100.000"
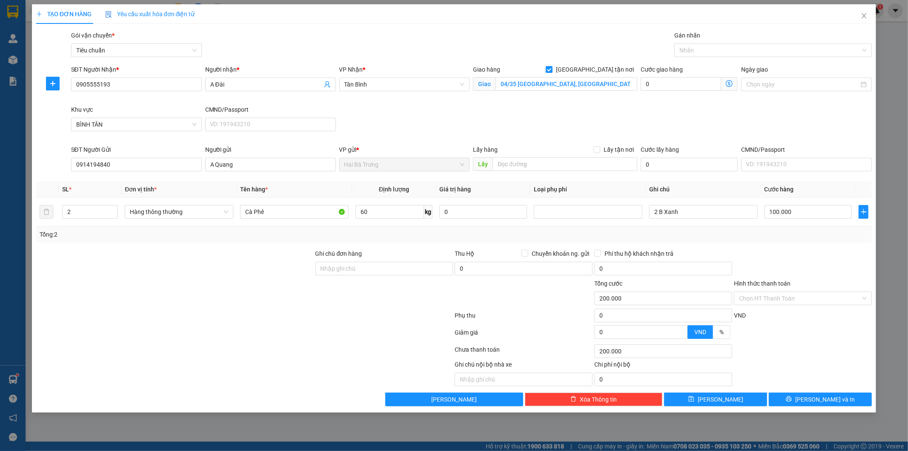
type input "100.000"
type input "330.000"
type input "230.000"
click at [697, 234] on div "Tổng: 2" at bounding box center [455, 234] width 830 height 9
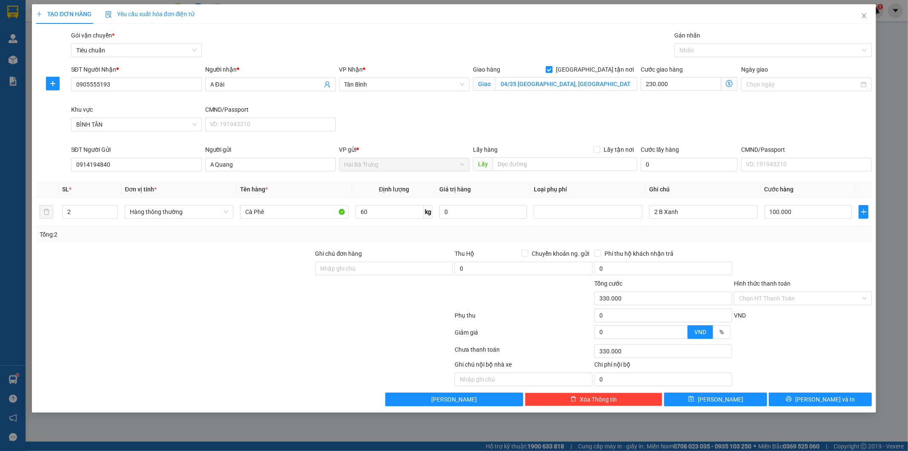
click at [697, 234] on div "Tổng: 2" at bounding box center [455, 234] width 830 height 9
click at [807, 207] on input "100.000" at bounding box center [809, 212] width 88 height 14
type input "230.000"
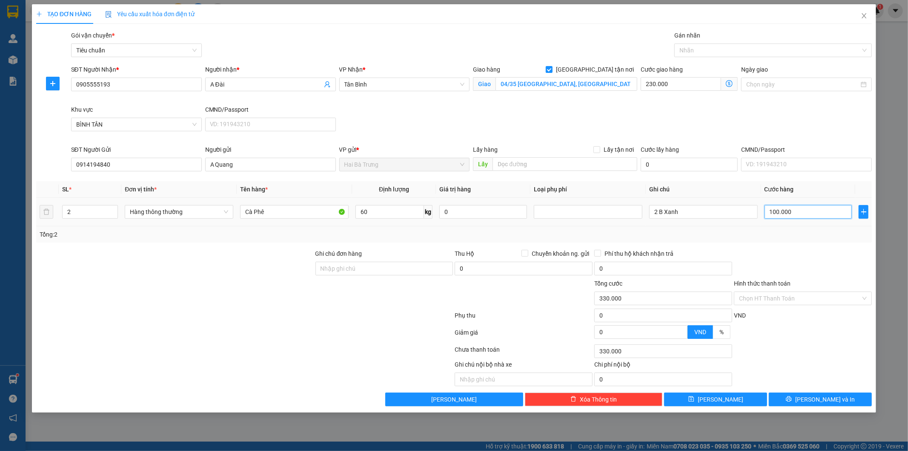
type input "0"
type input "230.002"
type input "02"
type input "230.020"
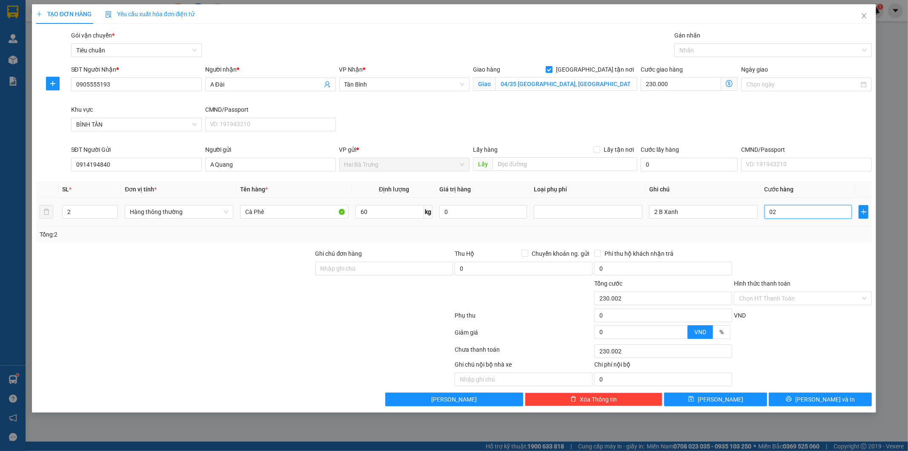
type input "230.020"
type input "020"
type input "230.200"
type input "0.200"
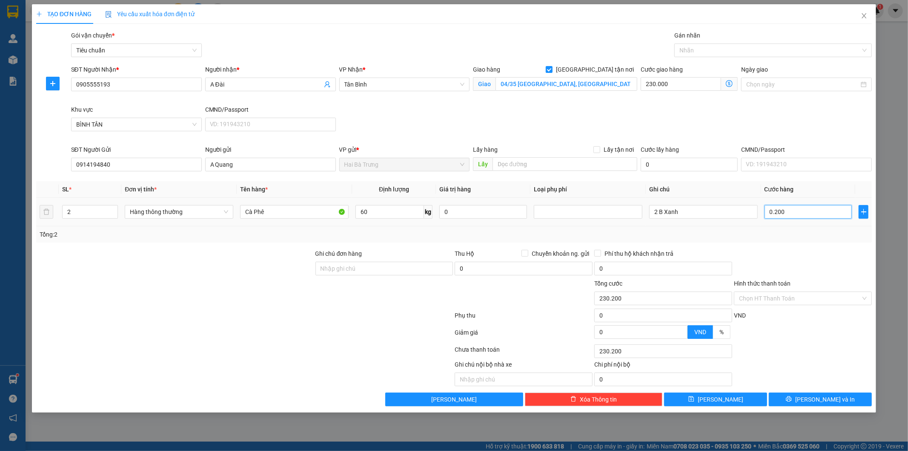
type input "232.000"
type input "02.000"
type input "250.000"
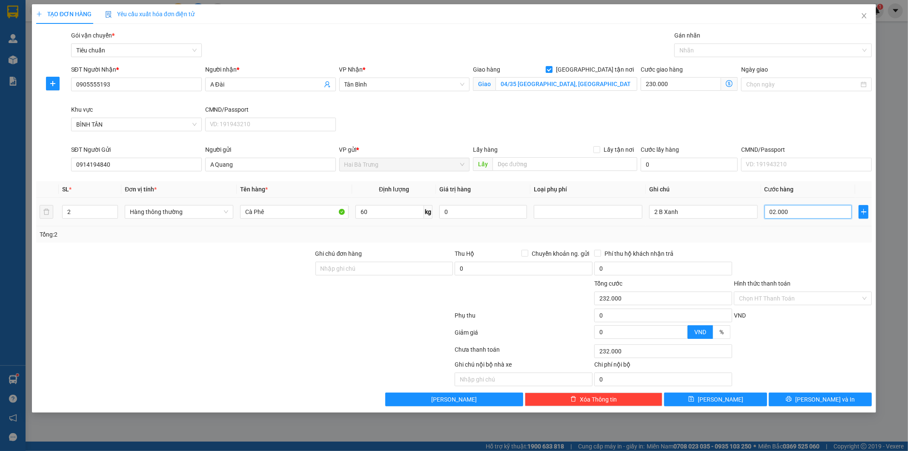
type input "020.000"
type input "430.000"
type input "200.000"
click at [810, 258] on div at bounding box center [803, 264] width 140 height 30
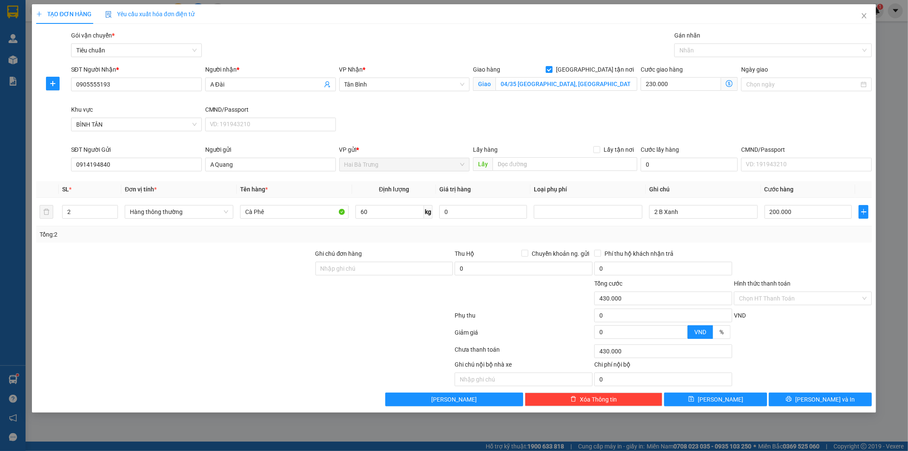
click at [732, 84] on icon "dollar-circle" at bounding box center [729, 83] width 7 height 7
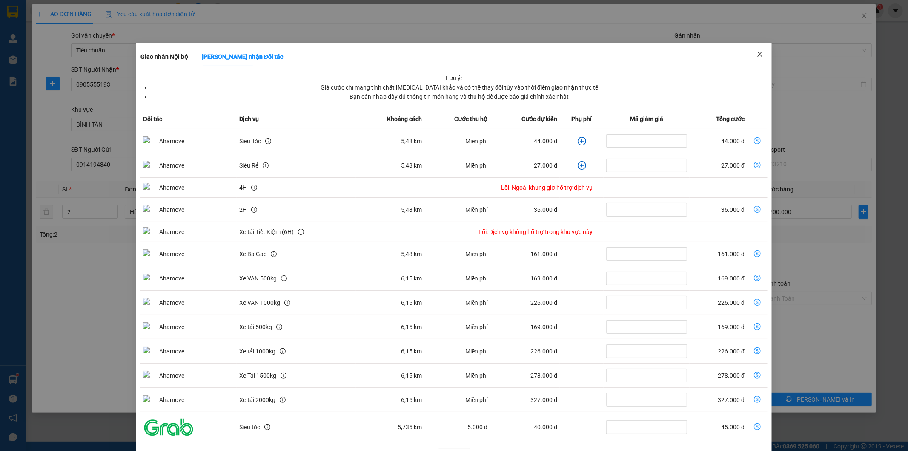
click at [757, 52] on icon "close" at bounding box center [760, 54] width 7 height 7
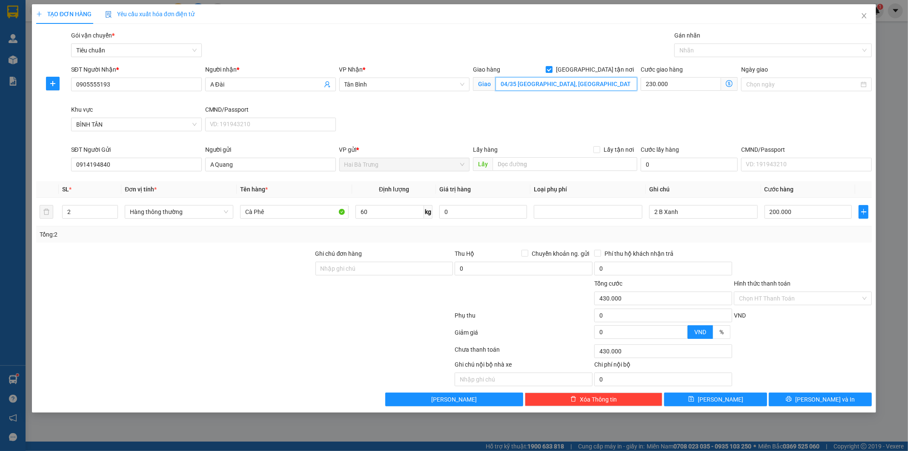
click at [516, 83] on input "04/35 [GEOGRAPHIC_DATA], [GEOGRAPHIC_DATA] A, [GEOGRAPHIC_DATA], [GEOGRAPHIC_DA…" at bounding box center [567, 84] width 142 height 14
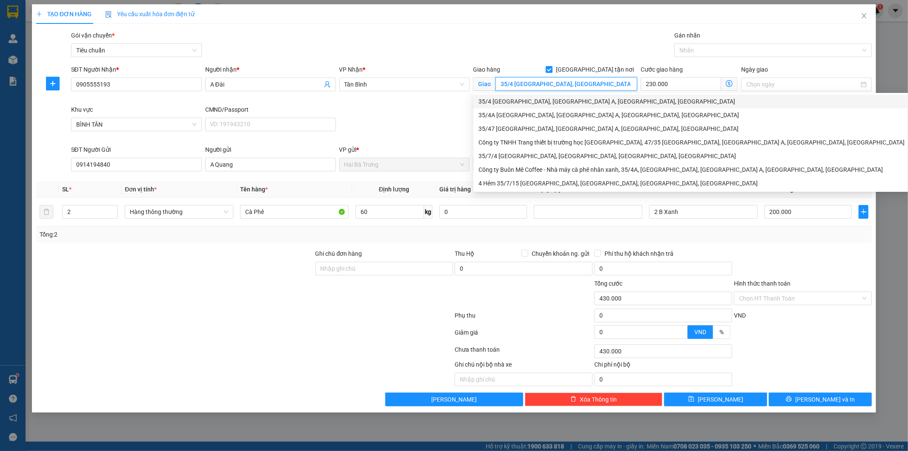
click at [560, 104] on div "35/4 [GEOGRAPHIC_DATA], [GEOGRAPHIC_DATA] A, [GEOGRAPHIC_DATA], [GEOGRAPHIC_DAT…" at bounding box center [692, 101] width 426 height 9
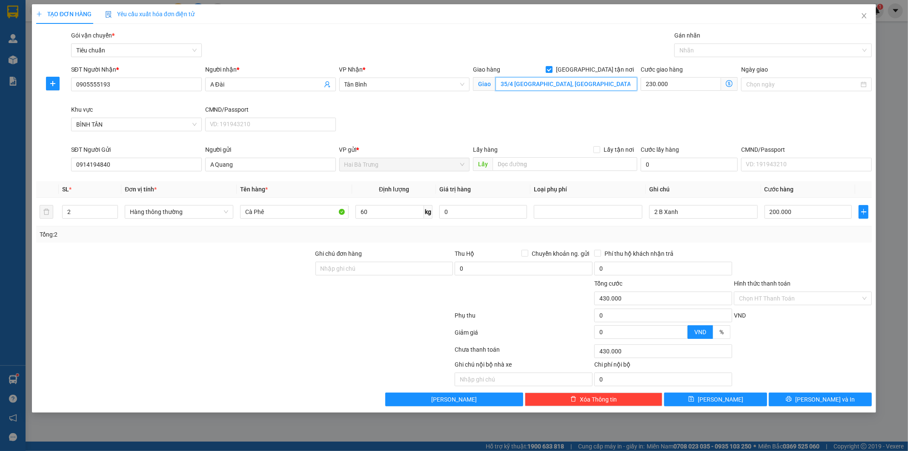
type input "35/4 [GEOGRAPHIC_DATA], [GEOGRAPHIC_DATA] A, [GEOGRAPHIC_DATA], [GEOGRAPHIC_DAT…"
click at [667, 122] on div "SĐT Người Nhận * 0905555193 Người nhận * A Đài VP Nhận * Tân Bình Giao hàng Gi…" at bounding box center [471, 105] width 805 height 80
click at [667, 123] on div "SĐT Người Nhận * 0905555193 Người nhận * A Đài VP Nhận * Tân Bình Giao hàng Gi…" at bounding box center [471, 105] width 805 height 80
click at [729, 86] on icon "dollar-circle" at bounding box center [729, 83] width 7 height 7
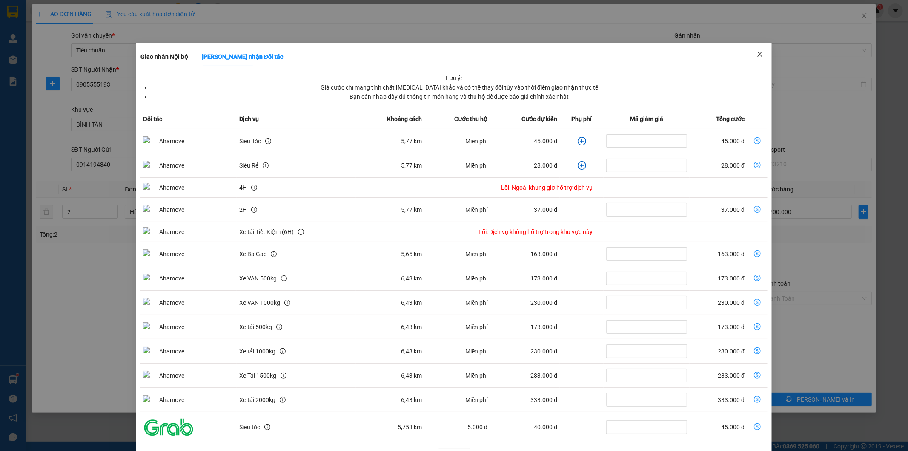
click at [757, 54] on icon "close" at bounding box center [760, 54] width 7 height 7
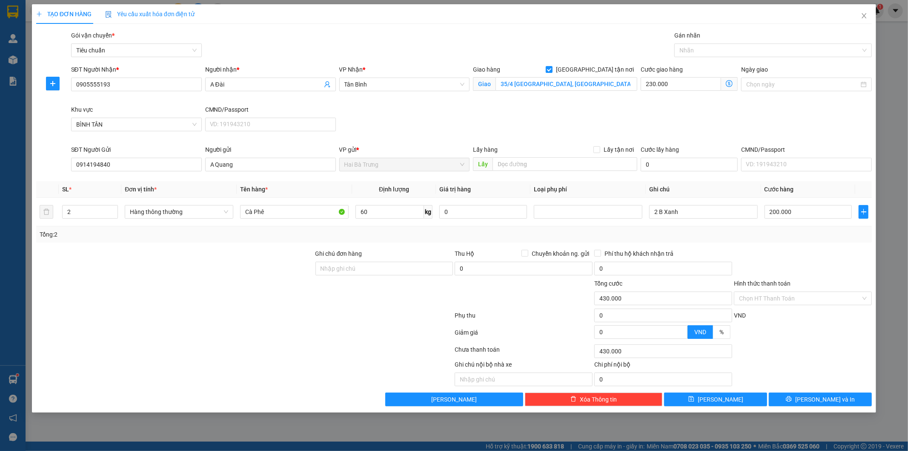
click at [730, 84] on icon "dollar-circle" at bounding box center [729, 83] width 7 height 7
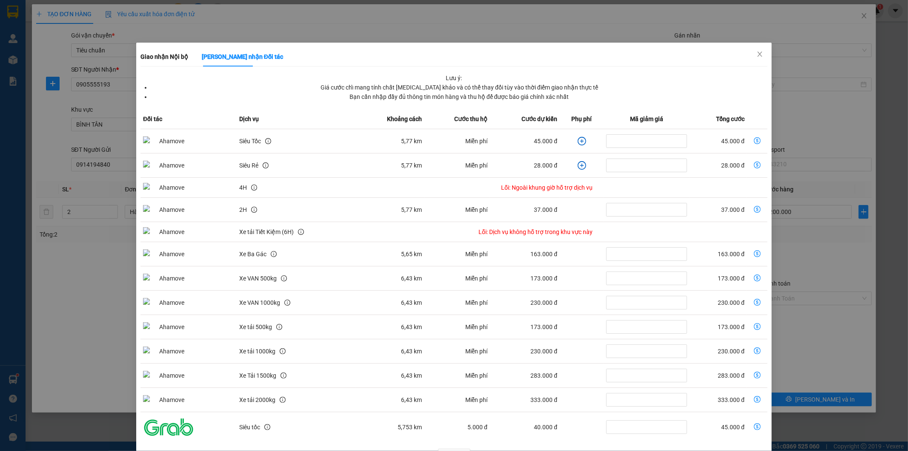
click at [578, 139] on icon "plus-circle" at bounding box center [582, 141] width 9 height 9
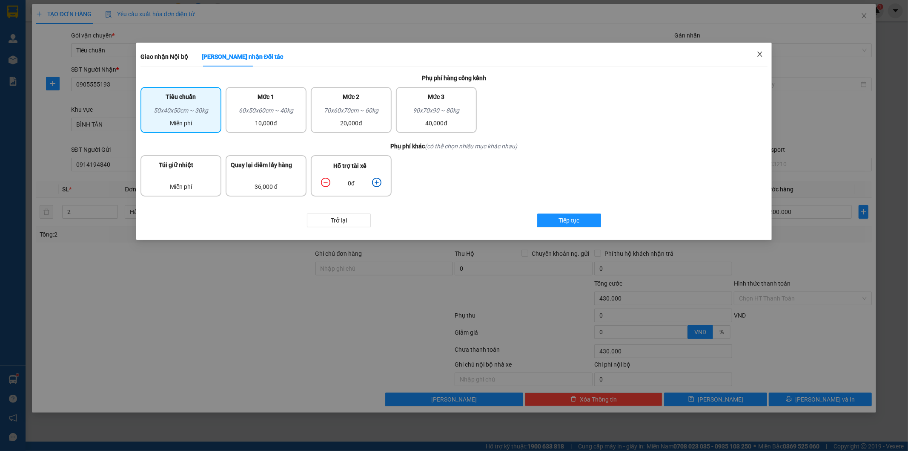
click at [759, 53] on icon "close" at bounding box center [760, 54] width 5 height 5
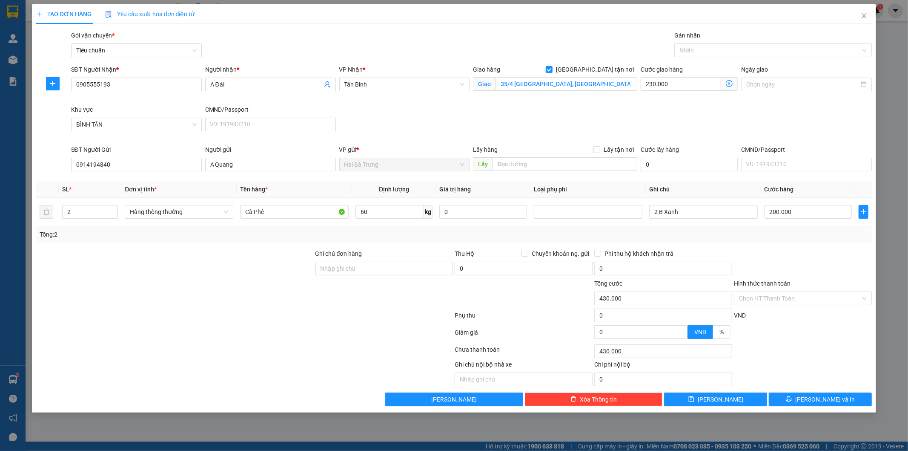
click at [729, 85] on icon "dollar-circle" at bounding box center [729, 83] width 7 height 7
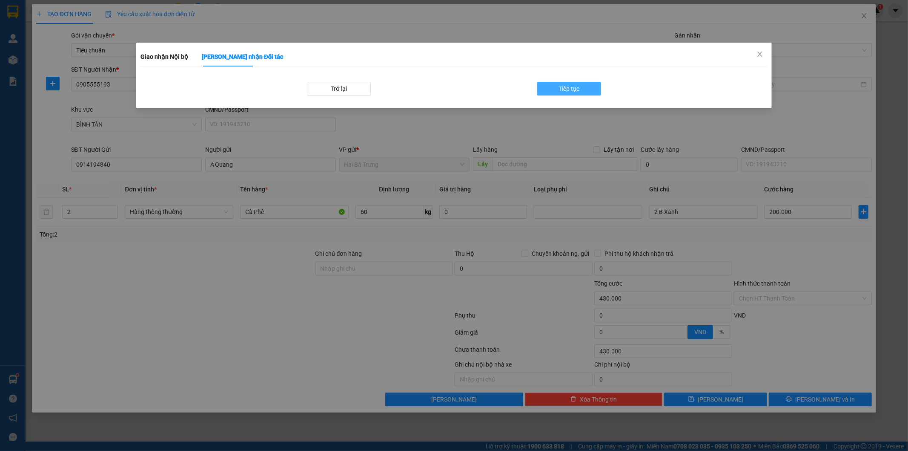
click at [560, 87] on span "Tiếp tục" at bounding box center [569, 88] width 21 height 9
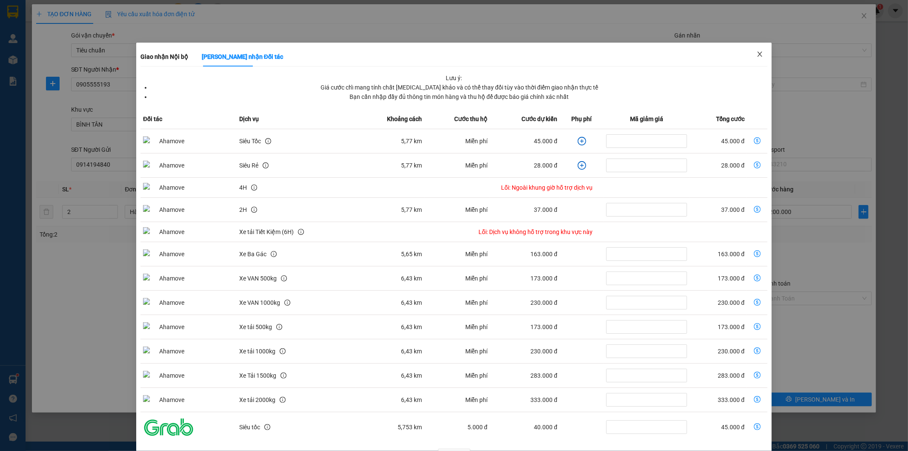
click at [758, 54] on icon "close" at bounding box center [760, 54] width 5 height 5
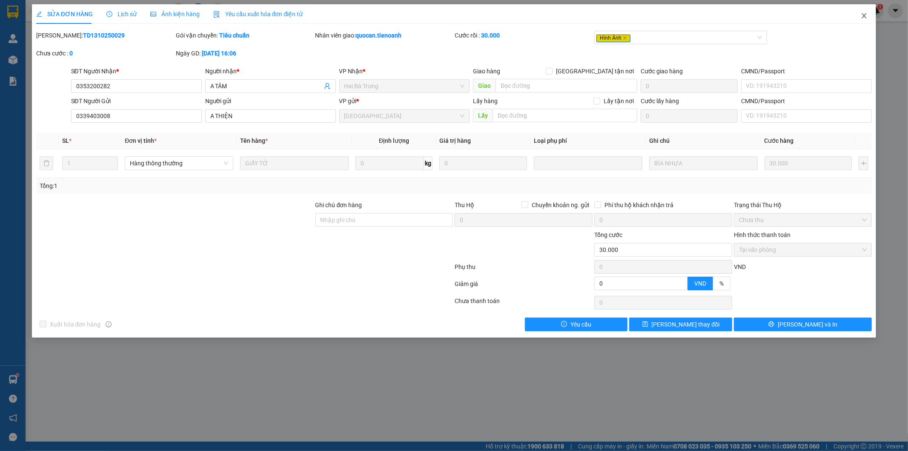
click at [870, 18] on span "Close" at bounding box center [864, 16] width 24 height 24
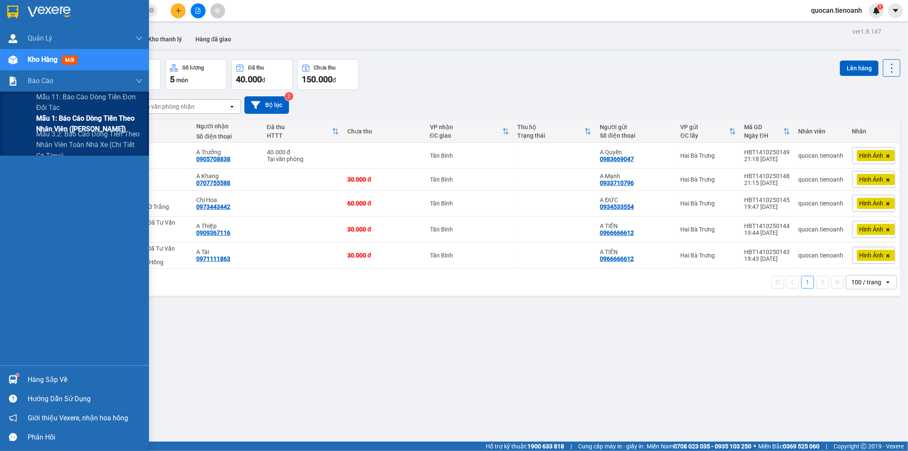
click at [52, 118] on span "Mẫu 1: Báo cáo dòng tiền theo nhân viên ([PERSON_NAME])" at bounding box center [89, 123] width 106 height 21
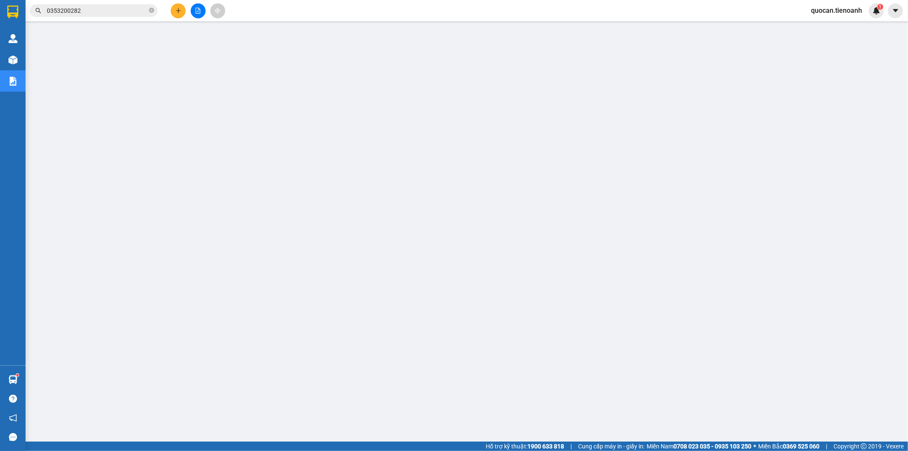
click at [140, 11] on input "0353200282" at bounding box center [97, 10] width 100 height 9
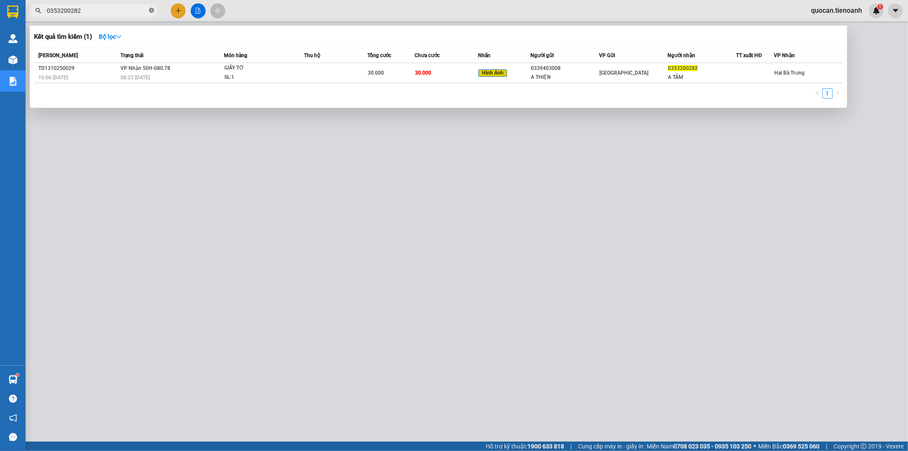
click at [151, 10] on icon "close-circle" at bounding box center [151, 10] width 5 height 5
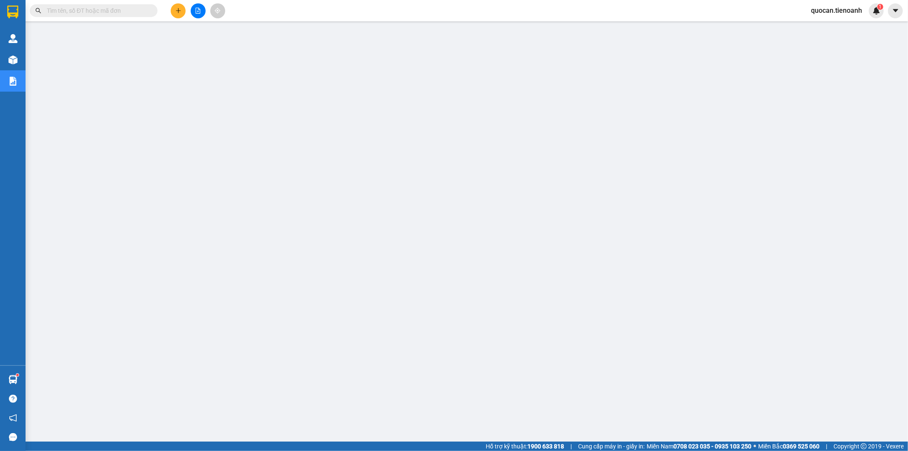
click at [140, 10] on input "text" at bounding box center [97, 10] width 100 height 9
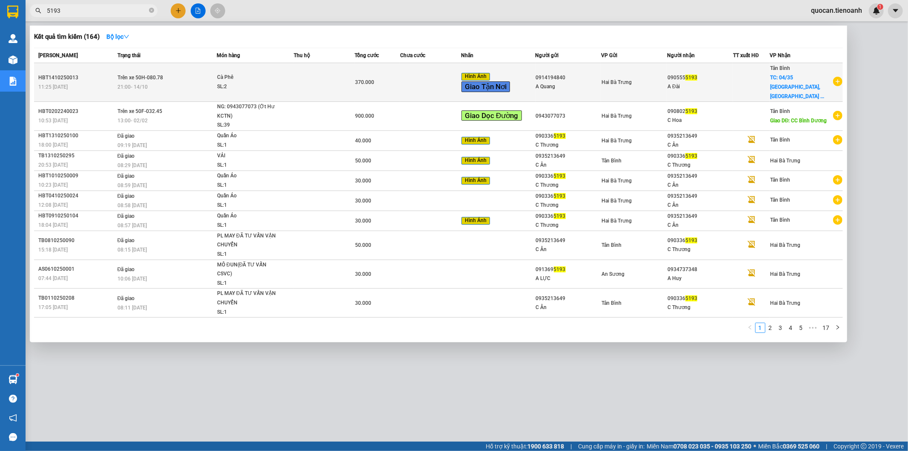
type input "5193"
click at [533, 80] on div "Hình Ảnh Giao Tận Nơi" at bounding box center [498, 82] width 73 height 21
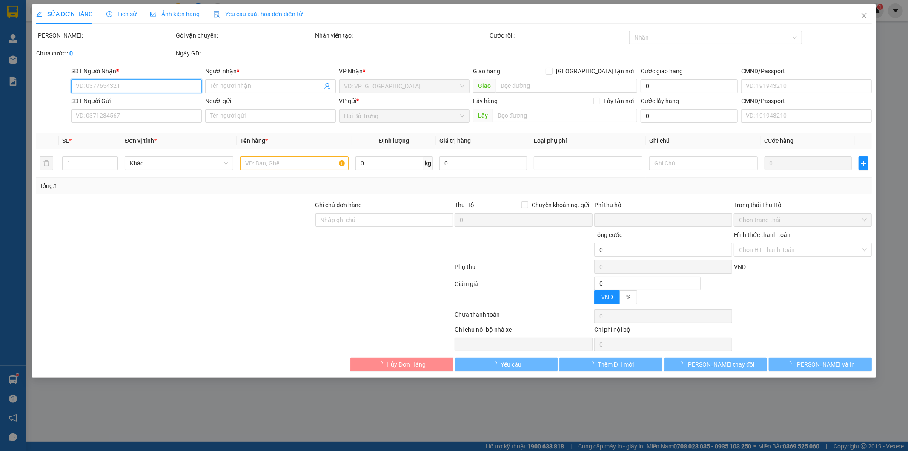
type input "0905555193"
type input "A Đài"
checkbox input "true"
type input "04/35 [GEOGRAPHIC_DATA], [GEOGRAPHIC_DATA] A, [GEOGRAPHIC_DATA], [GEOGRAPHIC_DA…"
type input "0914194840"
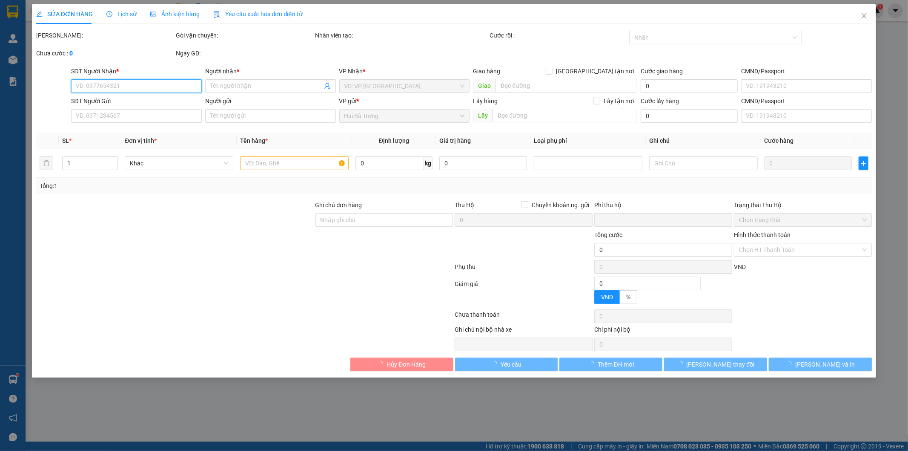
type input "A Quang"
type input "0"
type input "370.000"
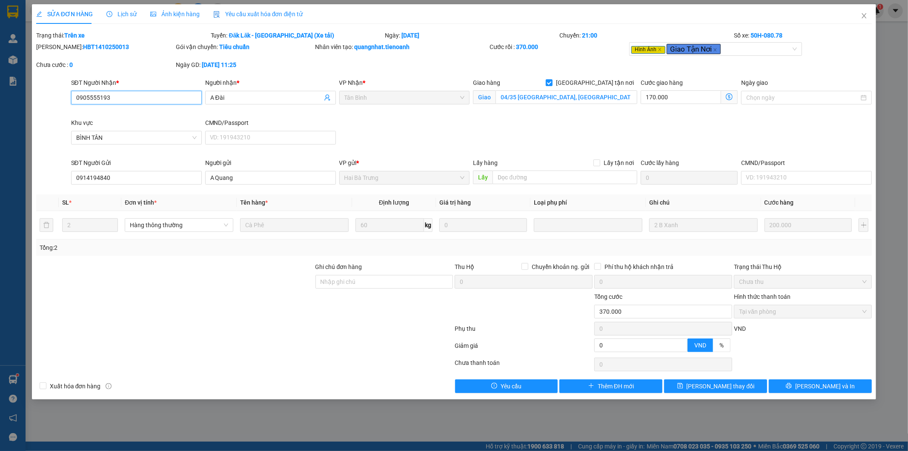
drag, startPoint x: 95, startPoint y: 98, endPoint x: 75, endPoint y: 98, distance: 20.9
click at [75, 98] on input "0905555193" at bounding box center [136, 98] width 131 height 14
click at [517, 97] on input "04/35 [GEOGRAPHIC_DATA], [GEOGRAPHIC_DATA] A, [GEOGRAPHIC_DATA], [GEOGRAPHIC_DA…" at bounding box center [567, 97] width 142 height 14
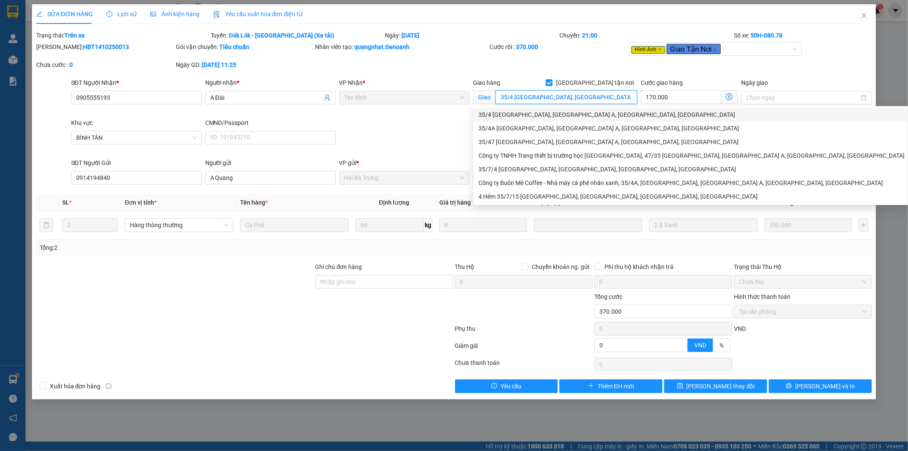
click at [526, 113] on div "35/4 [GEOGRAPHIC_DATA], [GEOGRAPHIC_DATA] A, [GEOGRAPHIC_DATA], [GEOGRAPHIC_DAT…" at bounding box center [692, 114] width 426 height 9
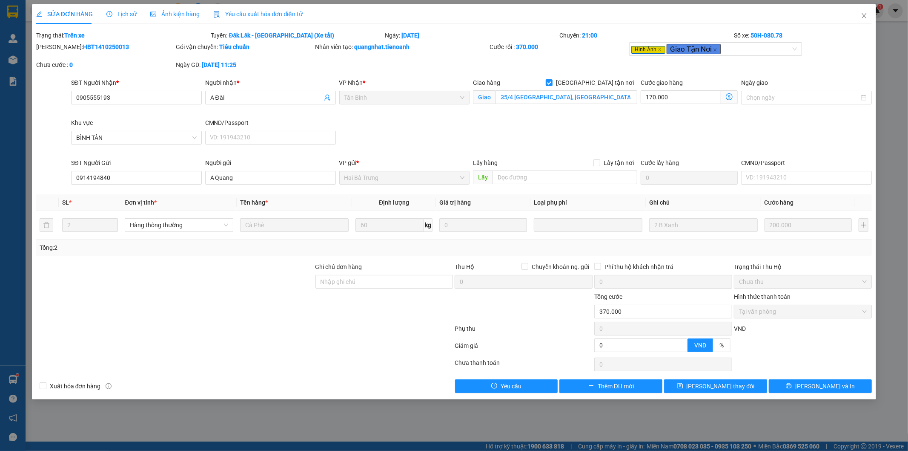
click at [646, 129] on div "SĐT Người Nhận * 0905555193 Người nhận * A Đài VP Nhận * Tân Bình Giao hàng [S…" at bounding box center [471, 118] width 805 height 80
click at [512, 96] on input "35/4 [GEOGRAPHIC_DATA], [GEOGRAPHIC_DATA] A, [GEOGRAPHIC_DATA], [GEOGRAPHIC_DAT…" at bounding box center [567, 97] width 142 height 14
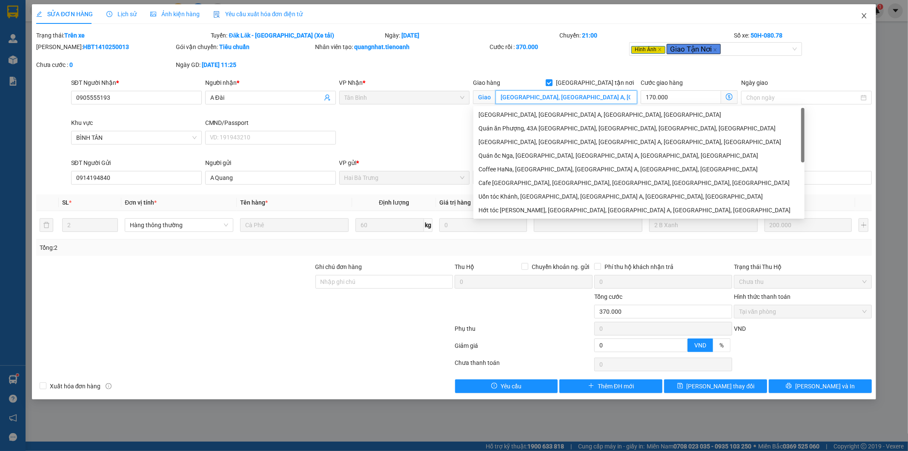
type input "[GEOGRAPHIC_DATA], [GEOGRAPHIC_DATA] A, [GEOGRAPHIC_DATA], [GEOGRAPHIC_DATA]"
click at [861, 14] on icon "close" at bounding box center [864, 15] width 7 height 7
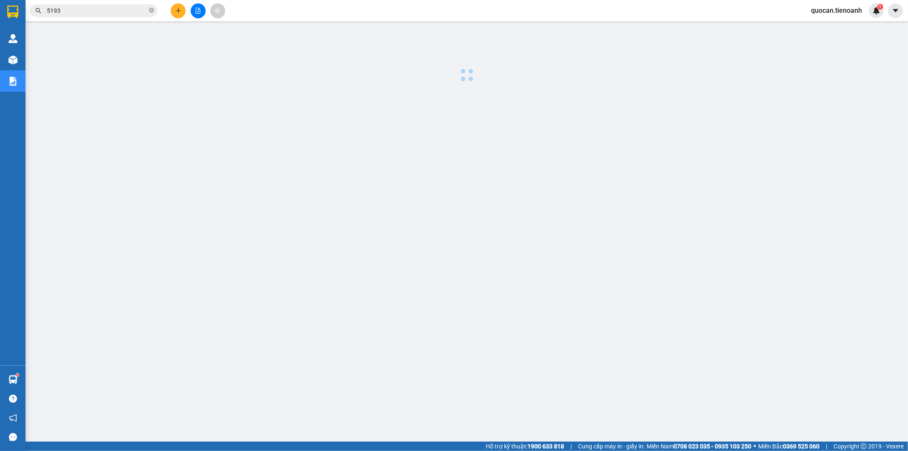
click at [87, 6] on input "5193" at bounding box center [97, 10] width 100 height 9
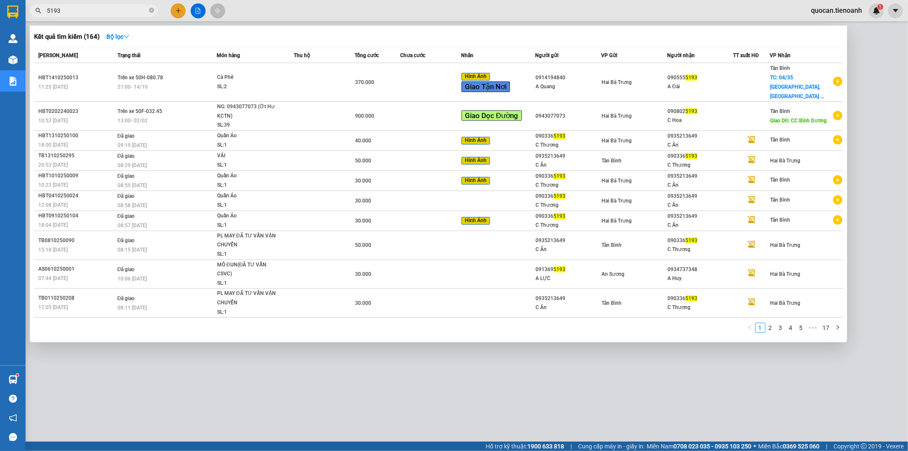
click at [94, 11] on input "5193" at bounding box center [97, 10] width 100 height 9
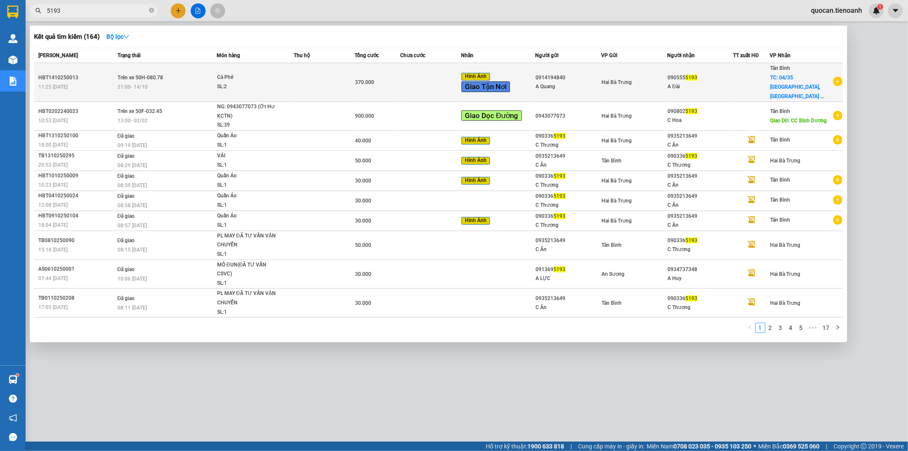
click at [422, 85] on td at bounding box center [430, 82] width 61 height 39
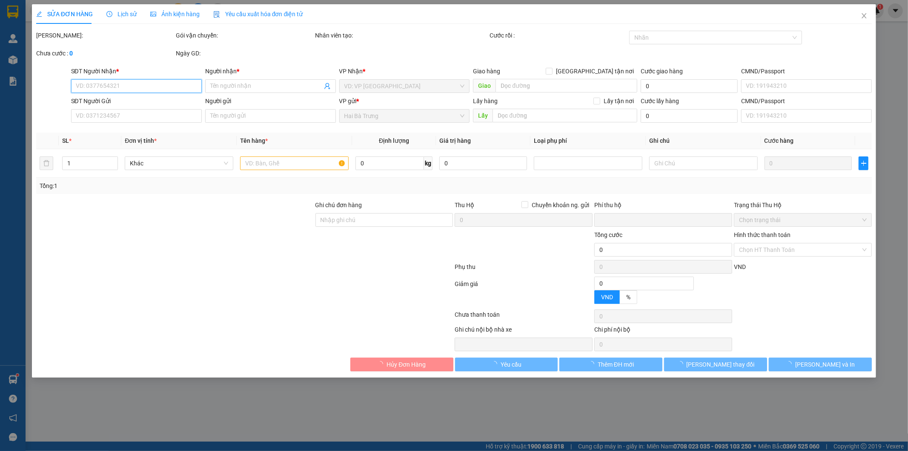
type input "0905555193"
type input "A Đài"
checkbox input "true"
type input "04/35 [GEOGRAPHIC_DATA], [GEOGRAPHIC_DATA] A, [GEOGRAPHIC_DATA], [GEOGRAPHIC_DA…"
type input "0914194840"
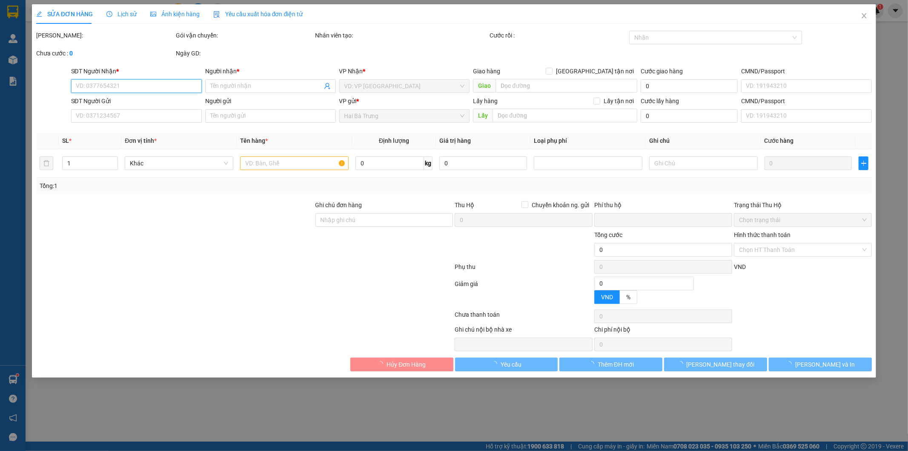
type input "A Quang"
type input "0"
type input "370.000"
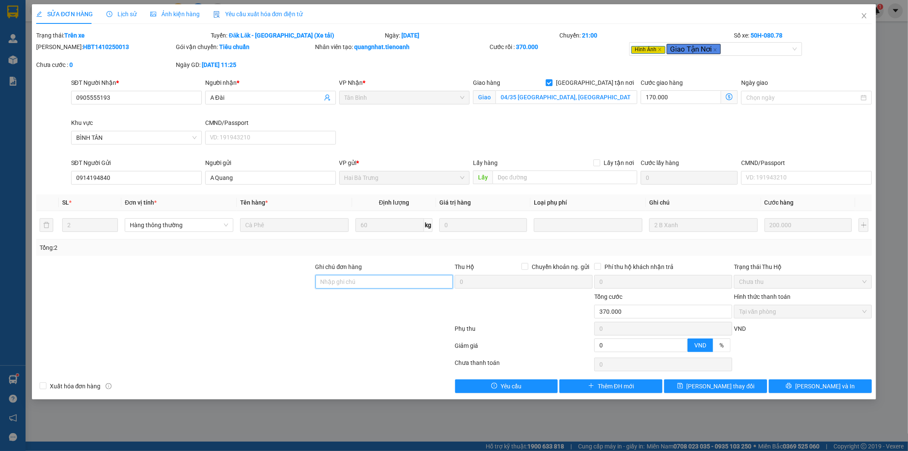
click at [398, 281] on input "Ghi chú đơn hàng" at bounding box center [385, 282] width 138 height 14
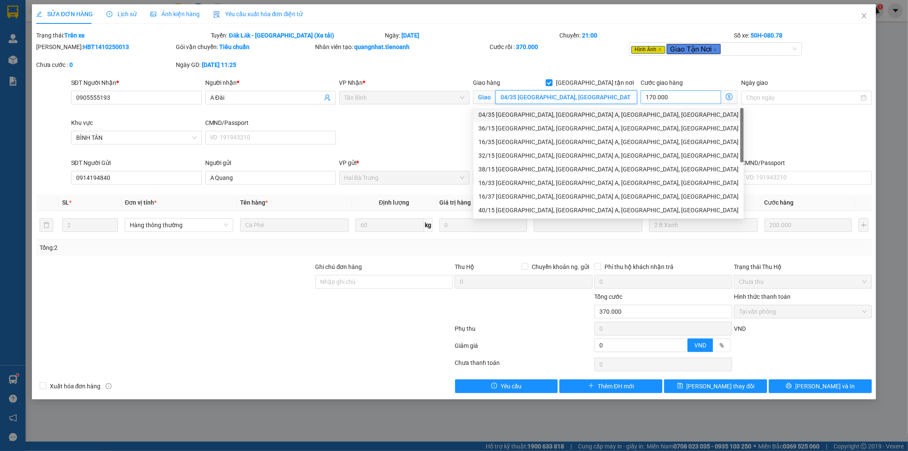
scroll to position [0, 84]
drag, startPoint x: 508, startPoint y: 98, endPoint x: 652, endPoint y: 95, distance: 144.4
click at [652, 95] on div "SĐT Người Nhận * 0905555193 Người nhận * A Đài VP Nhận * [GEOGRAPHIC_DATA] tận…" at bounding box center [471, 118] width 805 height 80
paste input "905555193"
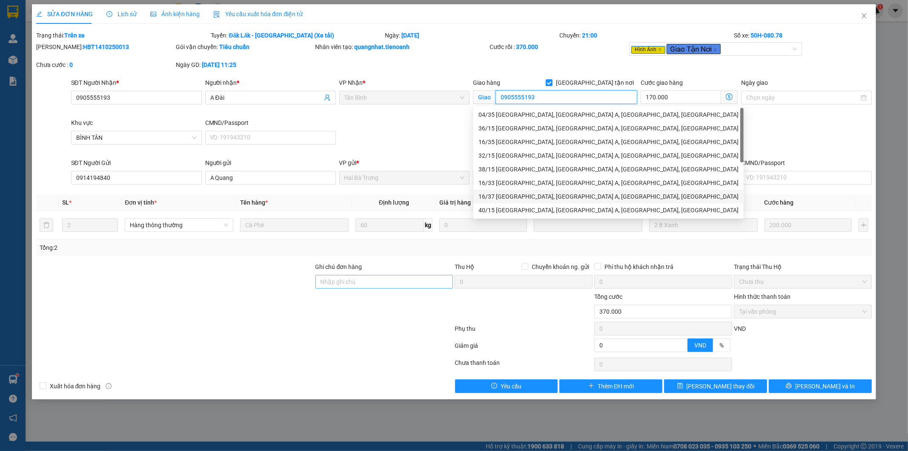
type input "0905555193"
click at [361, 279] on input "Ghi chú đơn hàng" at bounding box center [385, 282] width 138 height 14
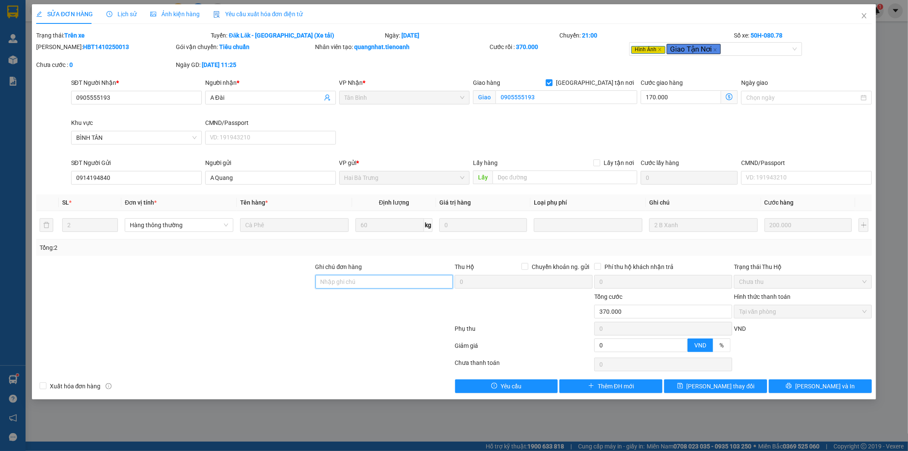
paste input "0905555193"
type input "0"
click at [594, 97] on input "09055551" at bounding box center [567, 97] width 142 height 14
type input "0"
click at [866, 14] on icon "close" at bounding box center [864, 15] width 5 height 5
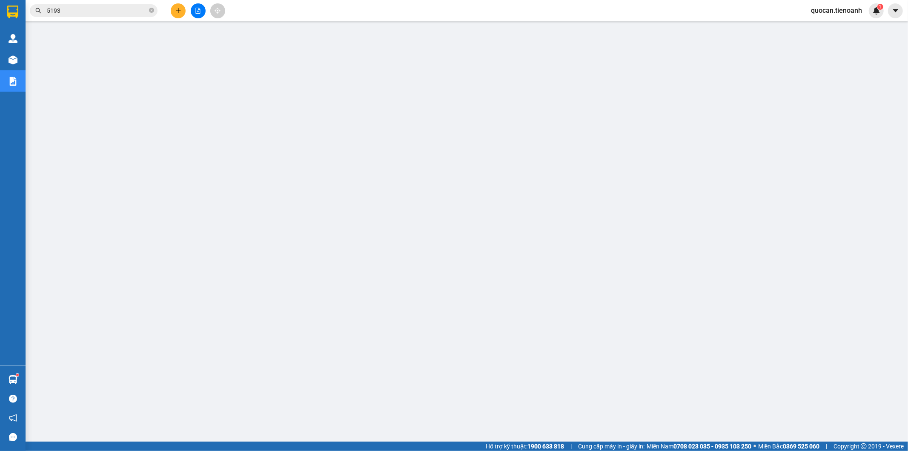
click at [130, 11] on input "5193" at bounding box center [97, 10] width 100 height 9
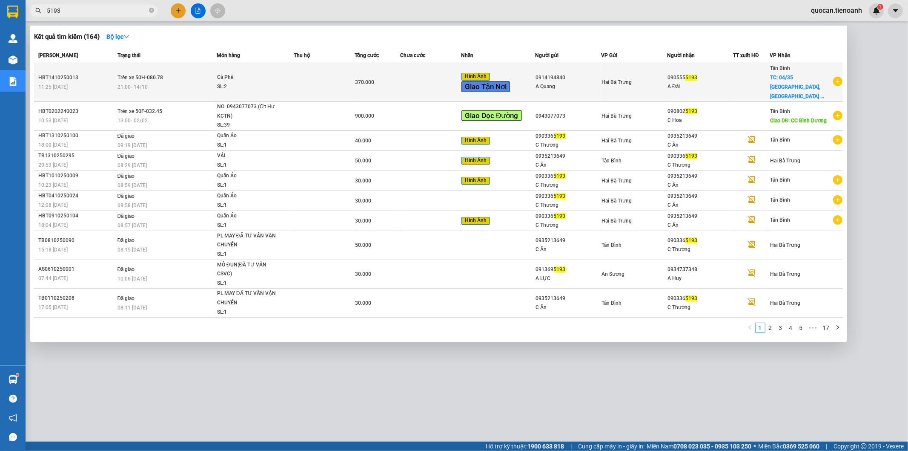
click at [535, 78] on div "Hình Ảnh Giao Tận Nơi" at bounding box center [498, 82] width 73 height 21
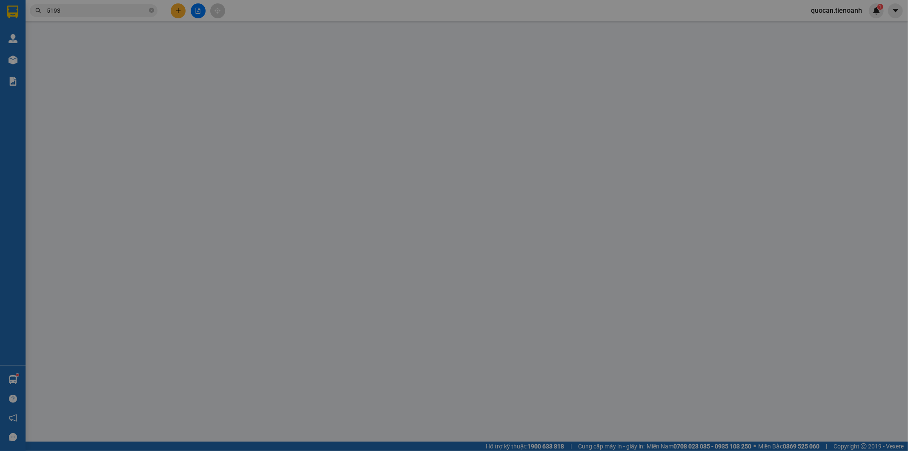
type input "0905555193"
type input "A Đài"
checkbox input "true"
type input "04/35 [GEOGRAPHIC_DATA], [GEOGRAPHIC_DATA] A, [GEOGRAPHIC_DATA], [GEOGRAPHIC_DA…"
type input "0914194840"
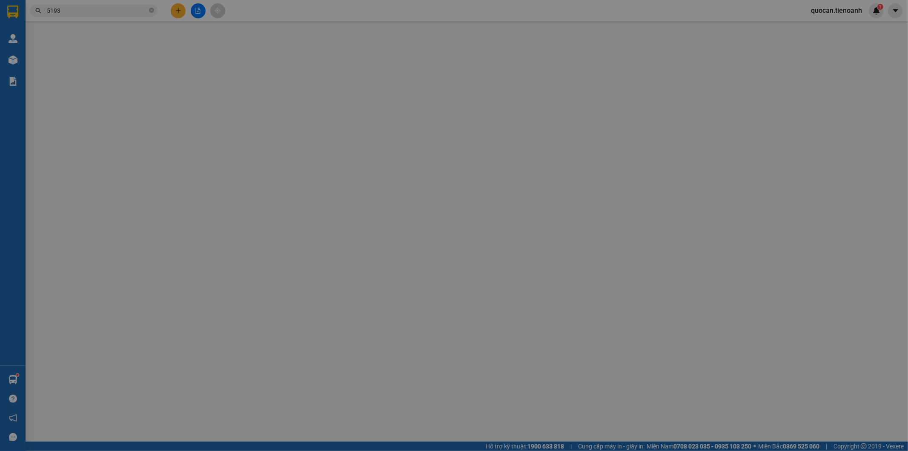
type input "A Quang"
type input "0"
type input "370.000"
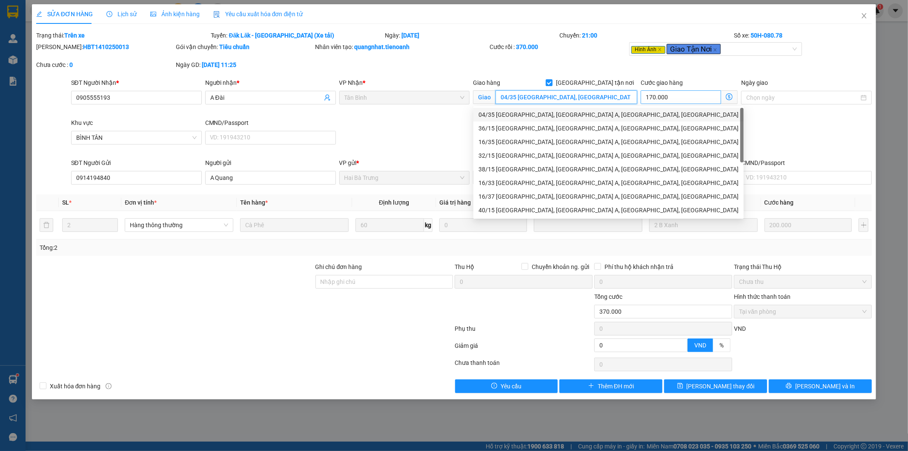
scroll to position [0, 84]
drag, startPoint x: 500, startPoint y: 97, endPoint x: 586, endPoint y: 98, distance: 85.6
click at [683, 98] on div "SĐT Người Nhận * 0905555193 Người nhận * A Đài VP Nhận * [GEOGRAPHIC_DATA] tận…" at bounding box center [471, 118] width 805 height 80
click at [361, 281] on input "Ghi chú đơn hàng" at bounding box center [385, 282] width 138 height 14
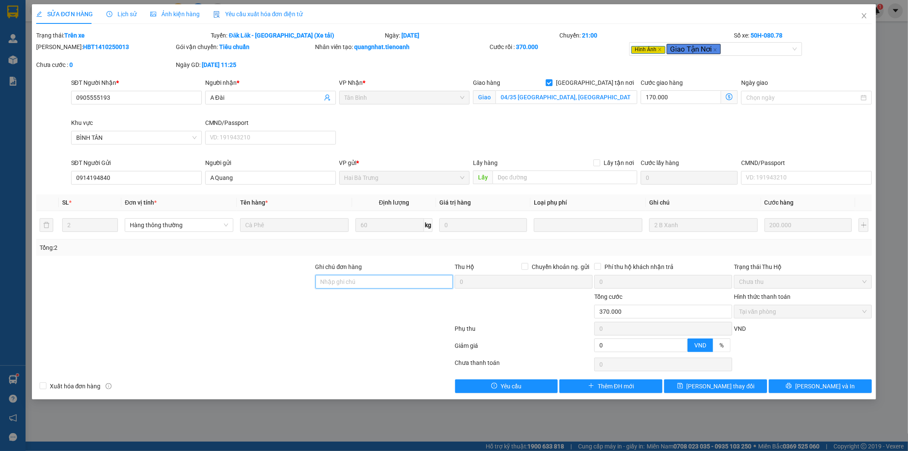
paste input "04/35 [GEOGRAPHIC_DATA], [GEOGRAPHIC_DATA] A, [GEOGRAPHIC_DATA], [GEOGRAPHIC_DA…"
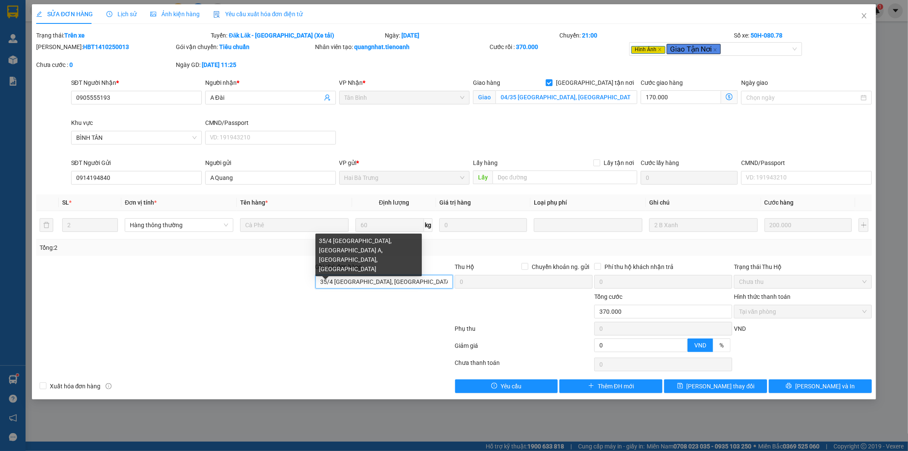
scroll to position [0, 77]
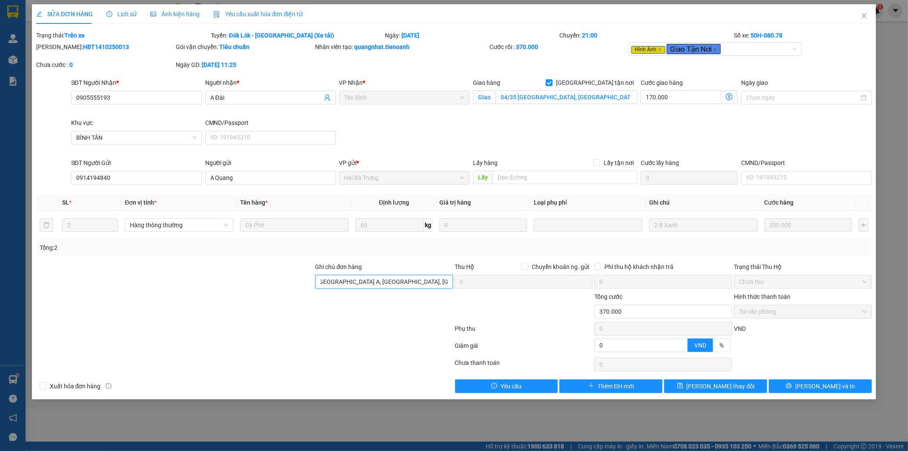
click at [521, 278] on div "Ghi chú đơn hàng 35/4 [GEOGRAPHIC_DATA], [GEOGRAPHIC_DATA], [GEOGRAPHIC_DATA], …" at bounding box center [454, 277] width 838 height 30
click at [429, 332] on div at bounding box center [244, 329] width 419 height 17
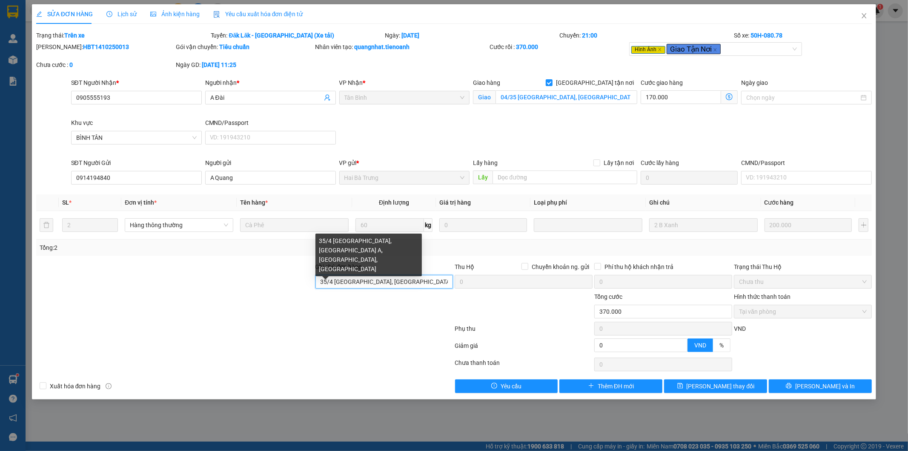
click at [441, 282] on input "35/4 [GEOGRAPHIC_DATA], [GEOGRAPHIC_DATA] A, [GEOGRAPHIC_DATA], [GEOGRAPHIC_DAT…" at bounding box center [385, 282] width 138 height 14
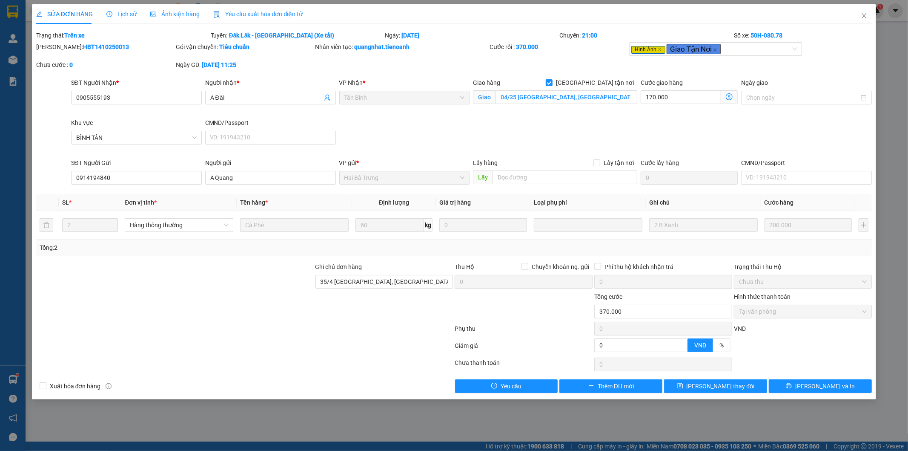
click at [398, 300] on div at bounding box center [385, 307] width 140 height 30
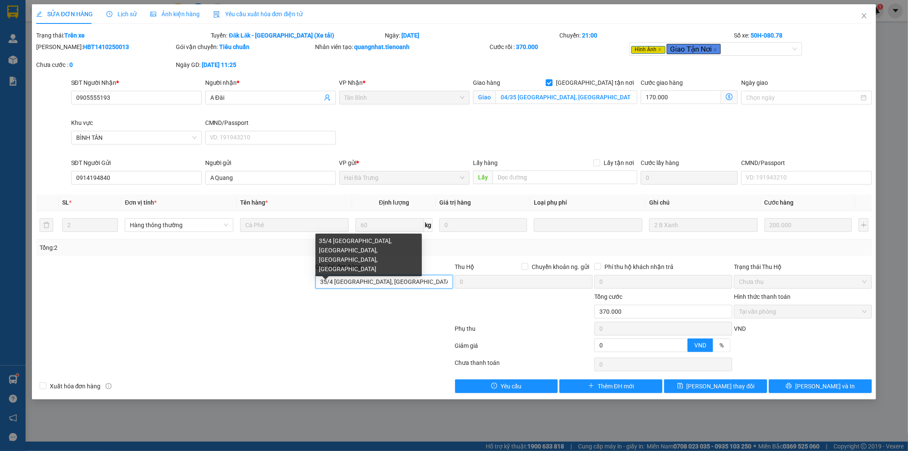
click at [426, 283] on input "35/4 [GEOGRAPHIC_DATA], [GEOGRAPHIC_DATA], [GEOGRAPHIC_DATA], [GEOGRAPHIC_DATA]" at bounding box center [385, 282] width 138 height 14
click at [439, 282] on input "35/4 [GEOGRAPHIC_DATA], [GEOGRAPHIC_DATA], [GEOGRAPHIC_DATA], [GEOGRAPHIC_DATA]" at bounding box center [385, 282] width 138 height 14
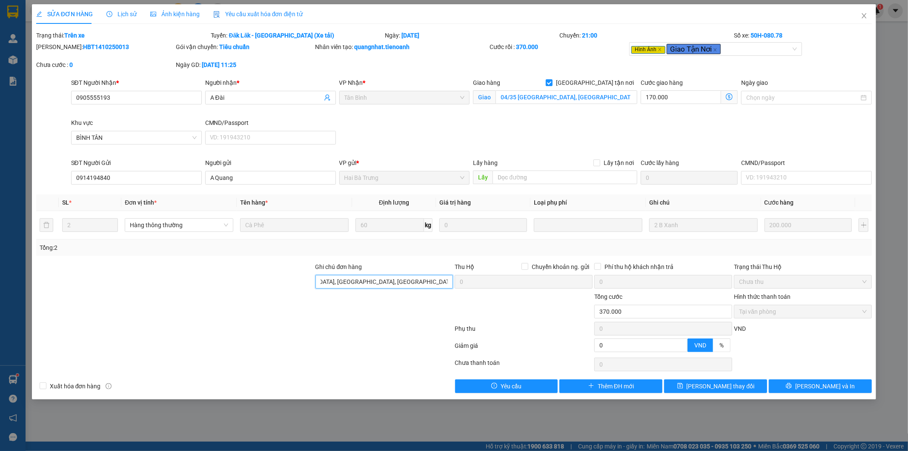
type input "35/4 [GEOGRAPHIC_DATA], [GEOGRAPHIC_DATA], [GEOGRAPHIC_DATA], [GEOGRAPHIC_DATA]…"
click at [401, 327] on div at bounding box center [244, 329] width 419 height 17
click at [400, 327] on div at bounding box center [244, 329] width 419 height 17
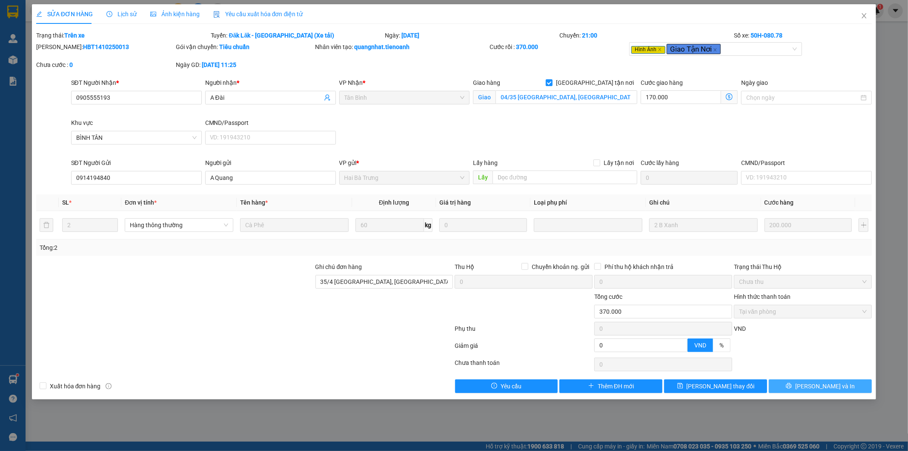
drag, startPoint x: 835, startPoint y: 373, endPoint x: 825, endPoint y: 328, distance: 45.4
drag, startPoint x: 825, startPoint y: 328, endPoint x: 718, endPoint y: 81, distance: 269.5
click at [718, 81] on div "Cước giao hàng" at bounding box center [689, 84] width 97 height 13
click at [725, 99] on span at bounding box center [729, 97] width 17 height 14
click at [726, 98] on icon "dollar-circle" at bounding box center [729, 96] width 7 height 7
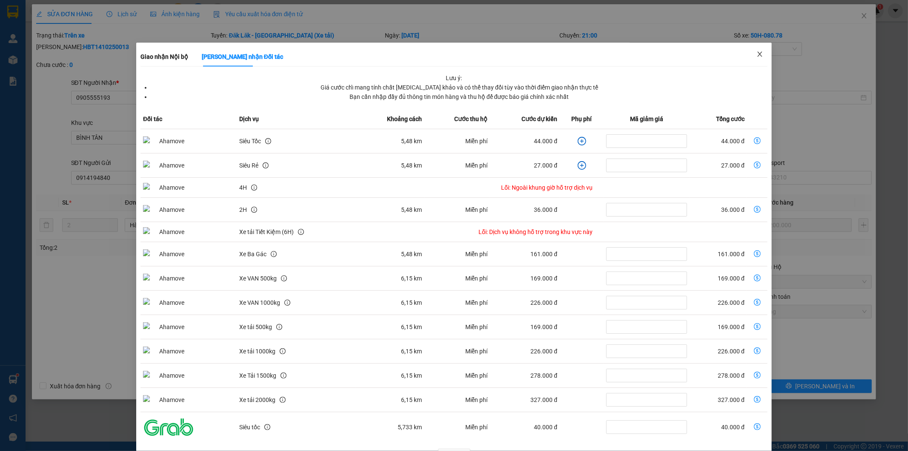
click at [757, 57] on icon "close" at bounding box center [760, 54] width 7 height 7
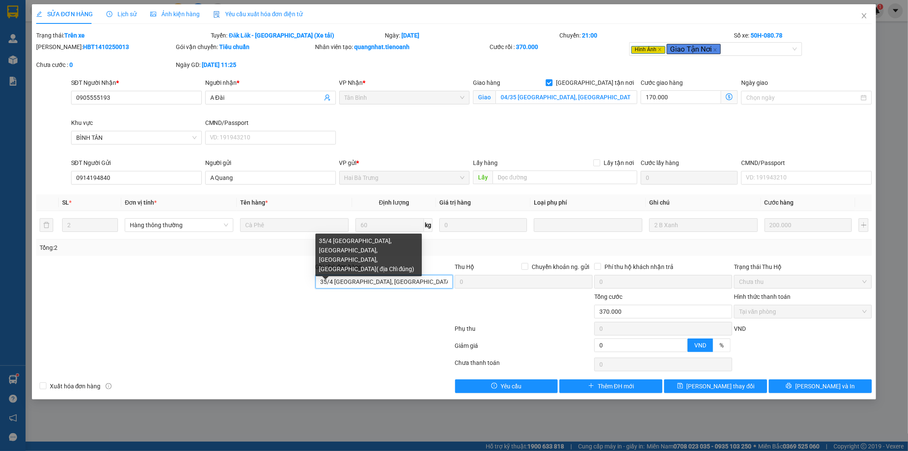
drag, startPoint x: 333, startPoint y: 281, endPoint x: 292, endPoint y: 282, distance: 40.5
click at [292, 282] on div "Ghi chú đơn hàng 35/4 [GEOGRAPHIC_DATA], [GEOGRAPHIC_DATA], [GEOGRAPHIC_DATA], …" at bounding box center [454, 277] width 838 height 30
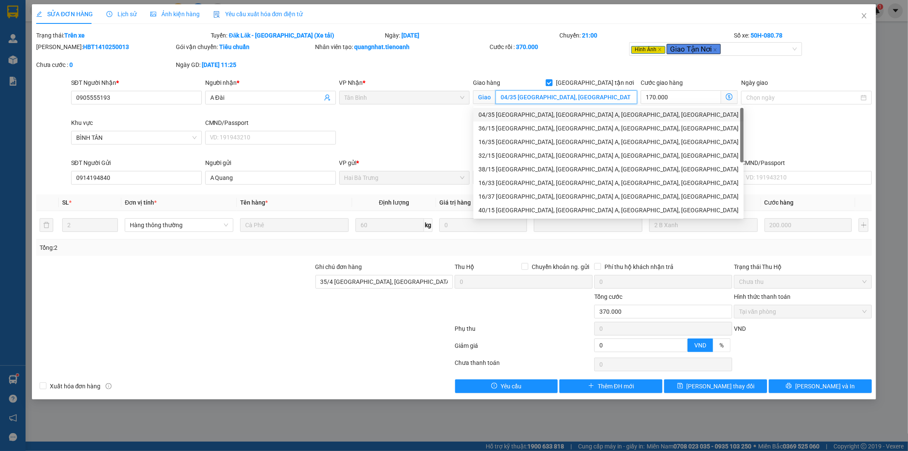
drag, startPoint x: 515, startPoint y: 96, endPoint x: 503, endPoint y: 96, distance: 12.4
click at [503, 96] on input "04/35 [GEOGRAPHIC_DATA], [GEOGRAPHIC_DATA] A, [GEOGRAPHIC_DATA], [GEOGRAPHIC_DA…" at bounding box center [567, 97] width 142 height 14
drag, startPoint x: 501, startPoint y: 97, endPoint x: 516, endPoint y: 97, distance: 14.9
click at [516, 97] on input "04/35 [GEOGRAPHIC_DATA], [GEOGRAPHIC_DATA] A, [GEOGRAPHIC_DATA], [GEOGRAPHIC_DA…" at bounding box center [567, 97] width 142 height 14
paste input "35/4"
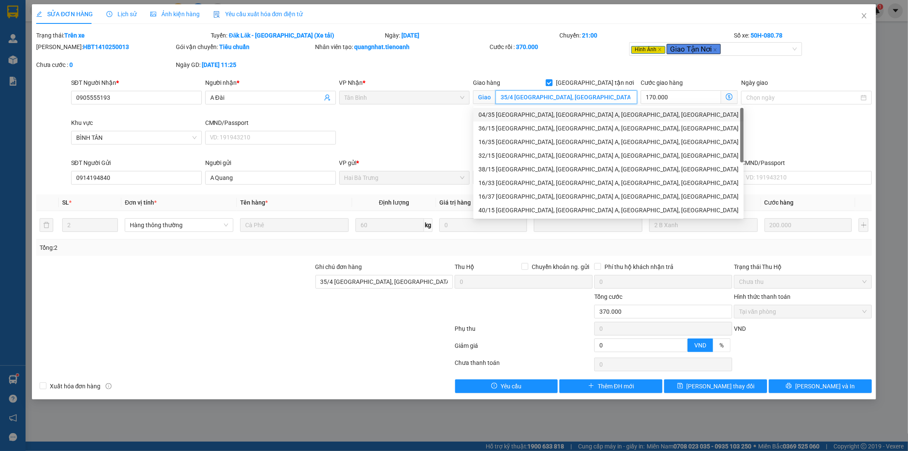
type input "35/4 [GEOGRAPHIC_DATA], [GEOGRAPHIC_DATA] A, [GEOGRAPHIC_DATA], [GEOGRAPHIC_DAT…"
click at [562, 55] on div "Cước rồi : 370.000" at bounding box center [559, 51] width 140 height 18
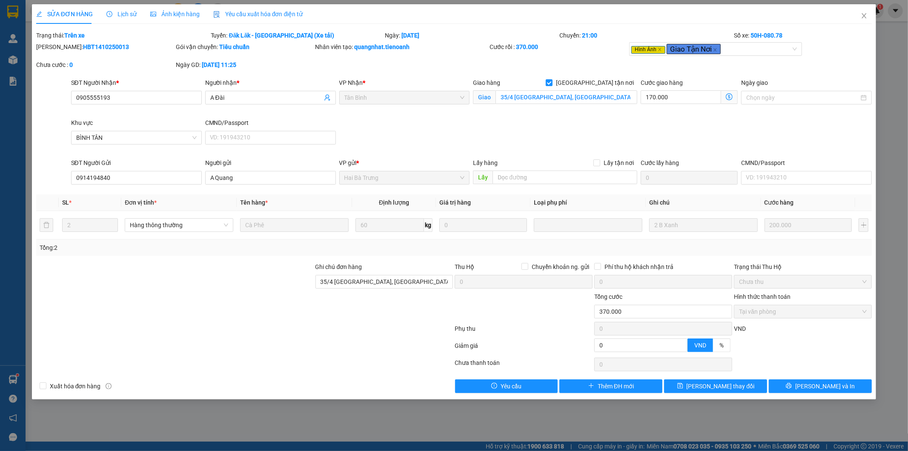
click at [732, 95] on icon "dollar-circle" at bounding box center [729, 96] width 7 height 7
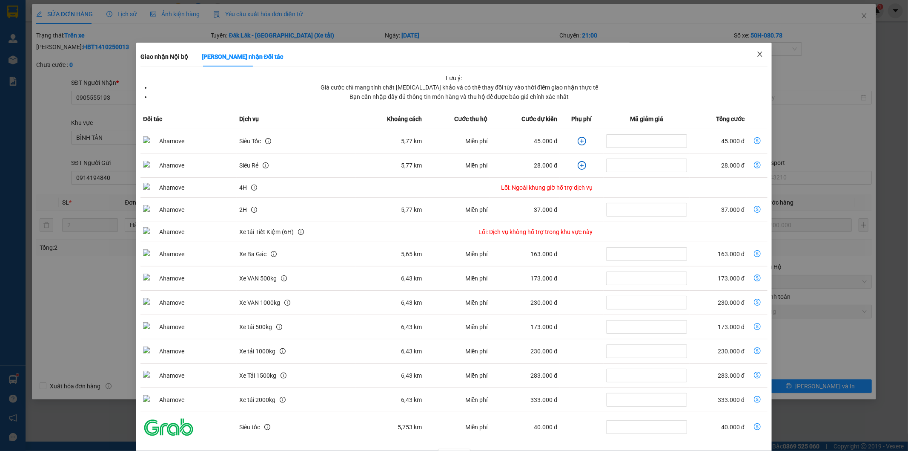
click at [752, 49] on span "Close" at bounding box center [760, 55] width 24 height 24
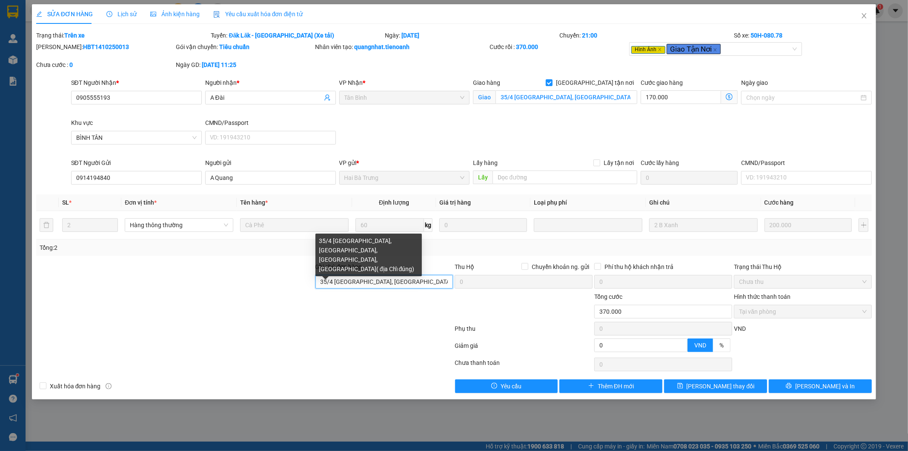
scroll to position [0, 117]
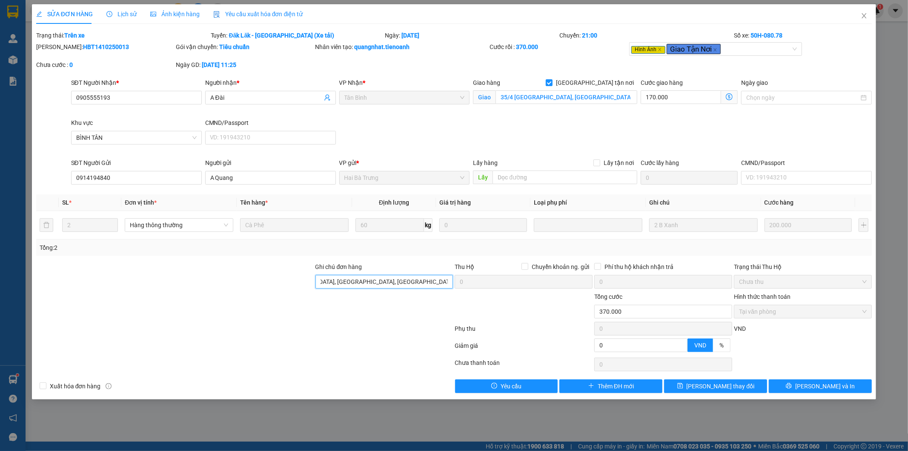
click at [514, 287] on div "Ghi chú đơn hàng 35/4 [GEOGRAPHIC_DATA], [GEOGRAPHIC_DATA], [GEOGRAPHIC_DATA], …" at bounding box center [454, 277] width 838 height 30
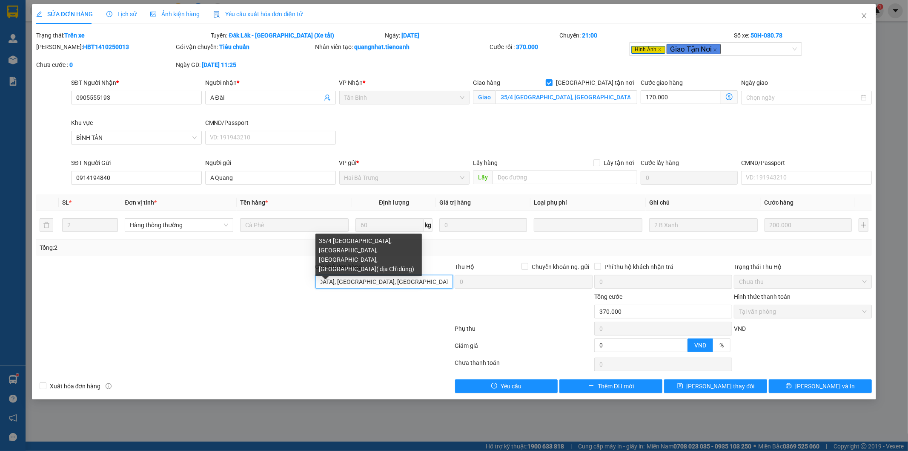
click at [450, 283] on input "35/4 [GEOGRAPHIC_DATA], [GEOGRAPHIC_DATA], [GEOGRAPHIC_DATA], [GEOGRAPHIC_DATA]…" at bounding box center [385, 282] width 138 height 14
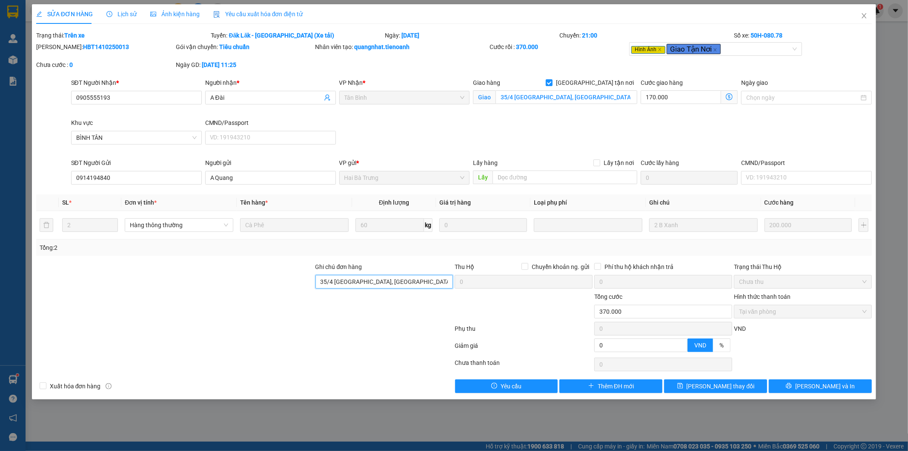
drag, startPoint x: 446, startPoint y: 281, endPoint x: 347, endPoint y: 284, distance: 98.8
click at [304, 284] on div "Ghi chú đơn hàng 35/4 [GEOGRAPHIC_DATA], [GEOGRAPHIC_DATA], [GEOGRAPHIC_DATA], …" at bounding box center [454, 277] width 838 height 30
click at [864, 14] on icon "close" at bounding box center [864, 15] width 7 height 7
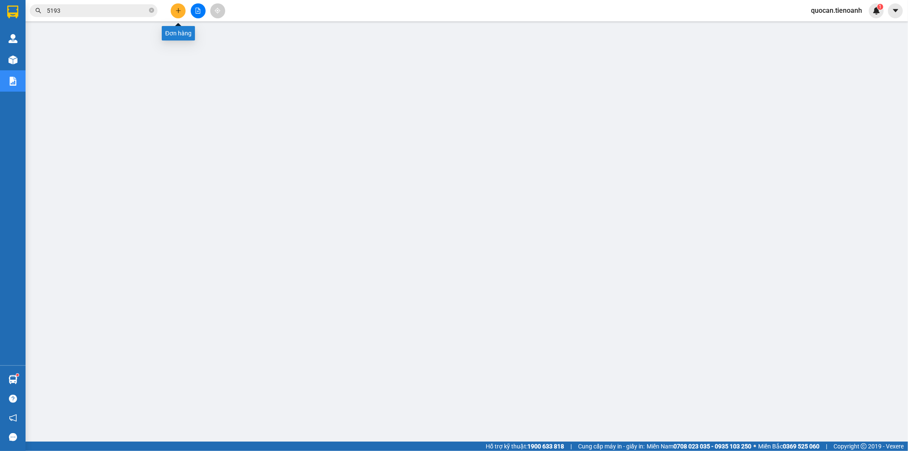
click at [178, 10] on icon "plus" at bounding box center [178, 10] width 5 height 0
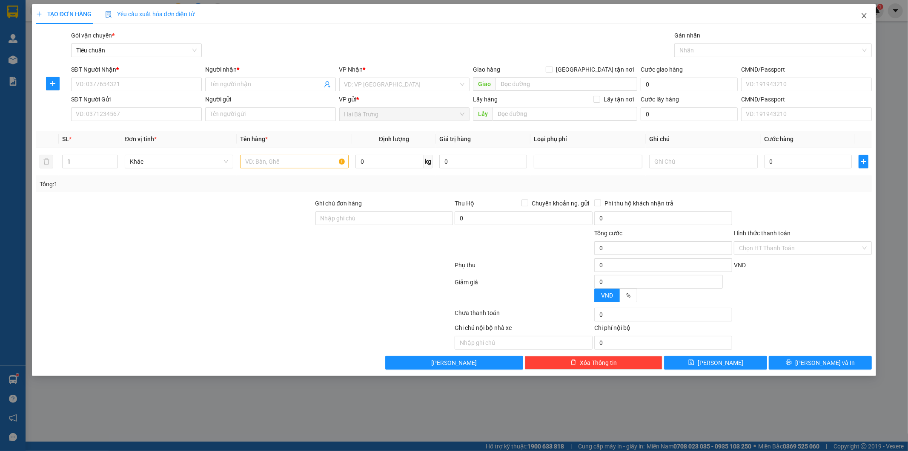
click at [866, 13] on icon "close" at bounding box center [864, 15] width 7 height 7
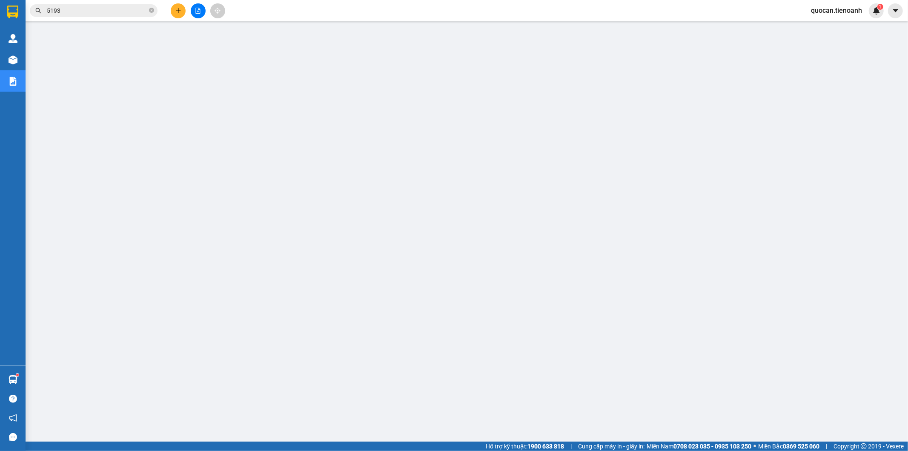
click at [91, 9] on input "5193" at bounding box center [97, 10] width 100 height 9
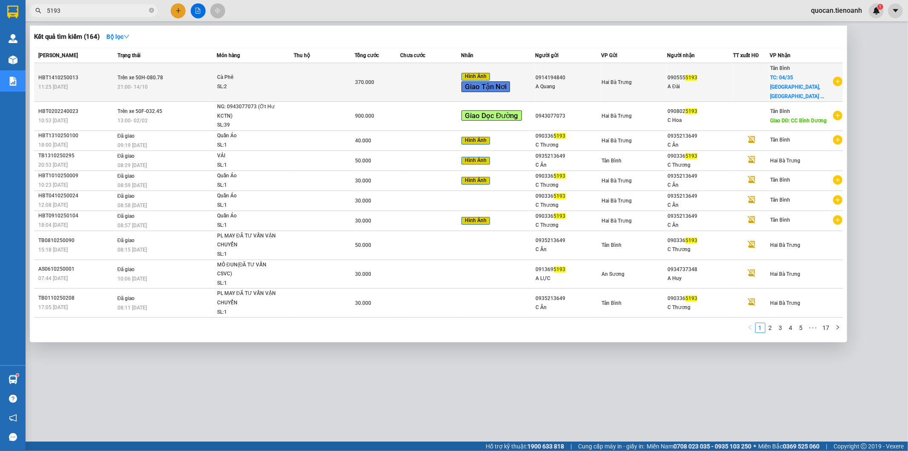
click at [448, 80] on td at bounding box center [430, 82] width 61 height 39
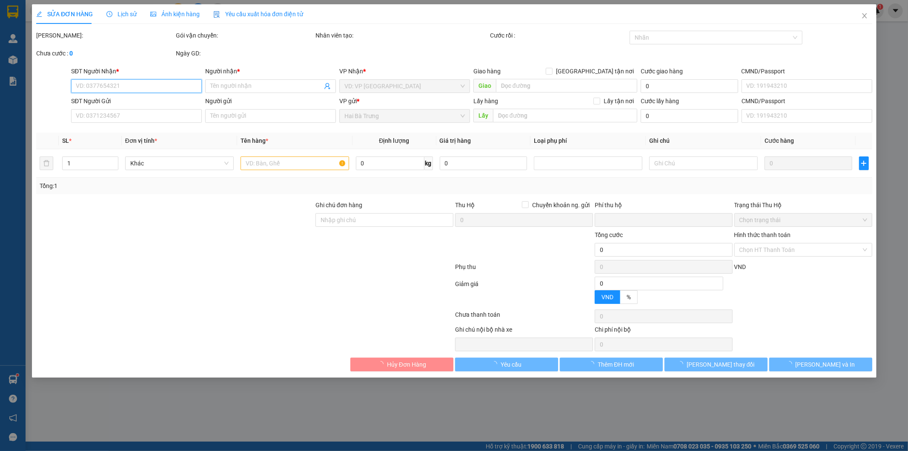
type input "0905555193"
type input "A Đài"
checkbox input "true"
type input "04/35 [GEOGRAPHIC_DATA], [GEOGRAPHIC_DATA] A, [GEOGRAPHIC_DATA], [GEOGRAPHIC_DA…"
type input "0914194840"
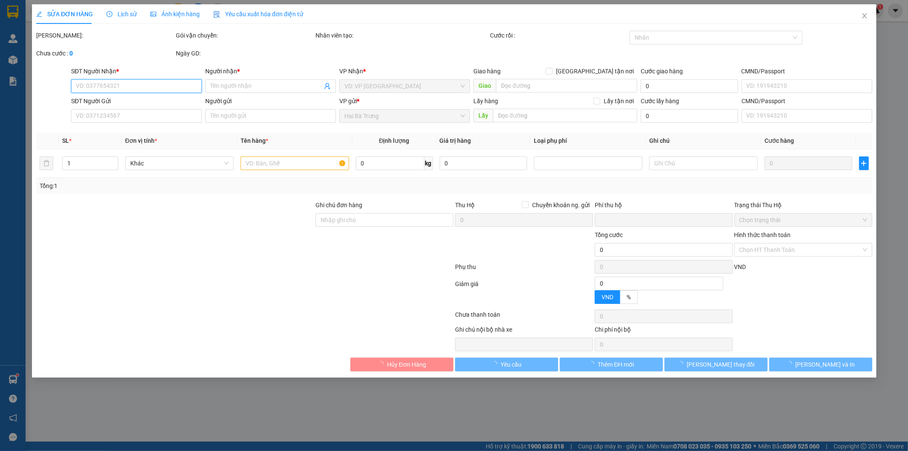
type input "A Quang"
type input "0"
type input "370.000"
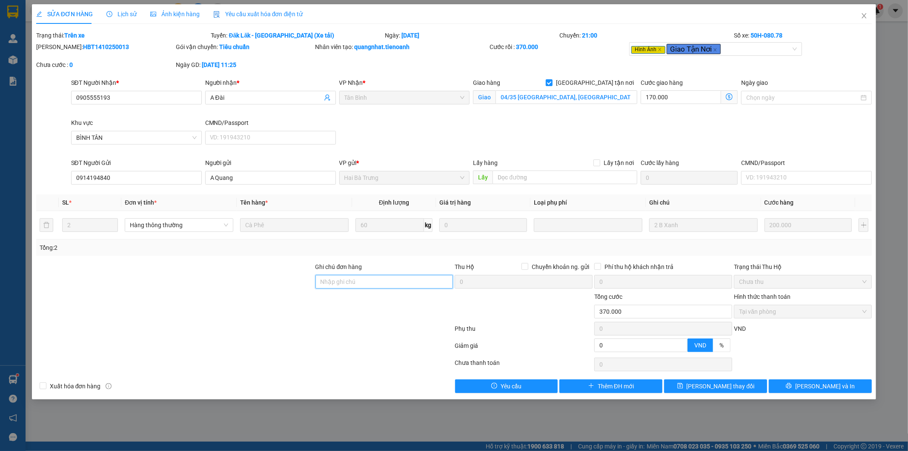
click at [356, 282] on input "Ghi chú đơn hàng" at bounding box center [385, 282] width 138 height 14
click at [410, 281] on input "Ghi chú đơn hàng" at bounding box center [385, 282] width 138 height 14
paste input "35/4 [GEOGRAPHIC_DATA], [GEOGRAPHIC_DATA], [GEOGRAPHIC_DATA], [GEOGRAPHIC_DATA]…"
type input "35/4 [GEOGRAPHIC_DATA], [GEOGRAPHIC_DATA], [GEOGRAPHIC_DATA], [GEOGRAPHIC_DATA]…"
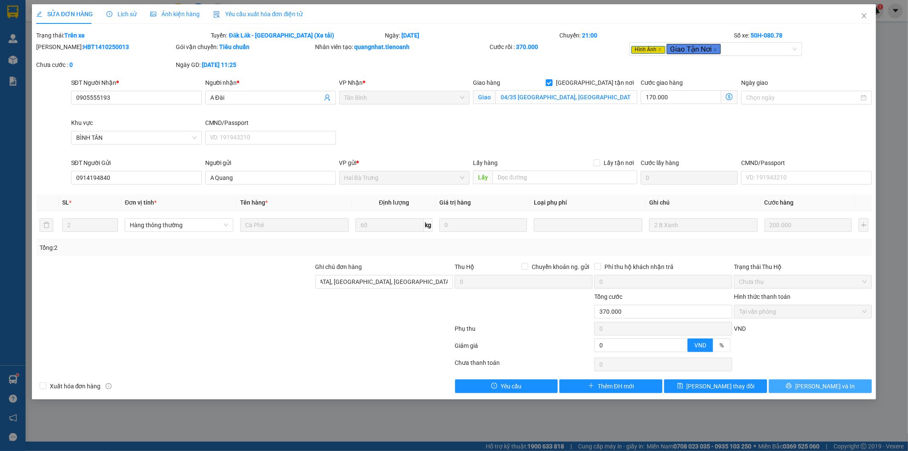
click at [833, 388] on span "[PERSON_NAME] và In" at bounding box center [825, 385] width 60 height 9
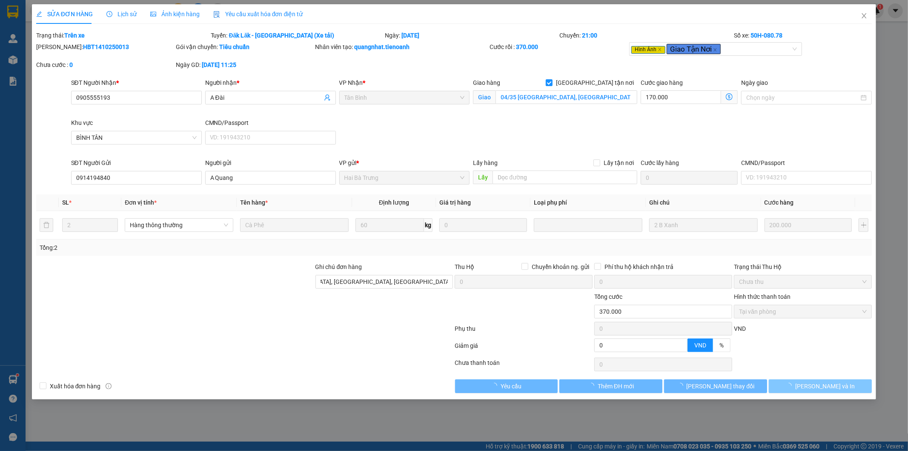
scroll to position [0, 0]
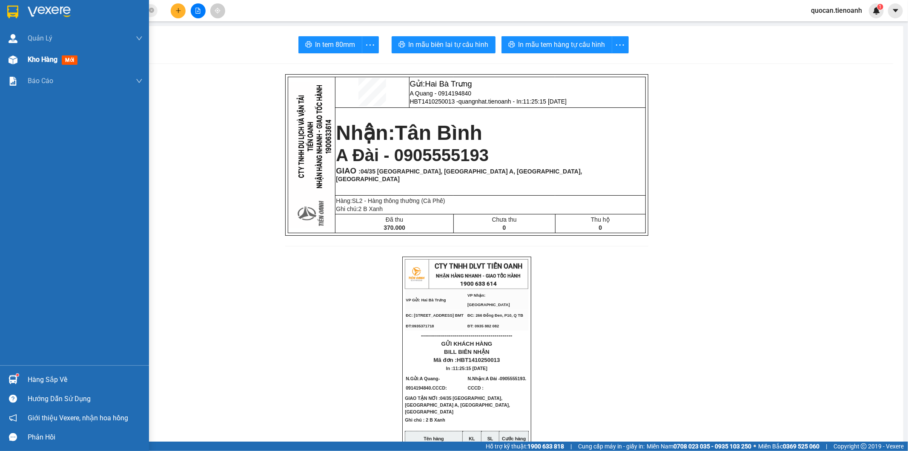
click at [58, 58] on div "Kho hàng mới" at bounding box center [54, 59] width 53 height 11
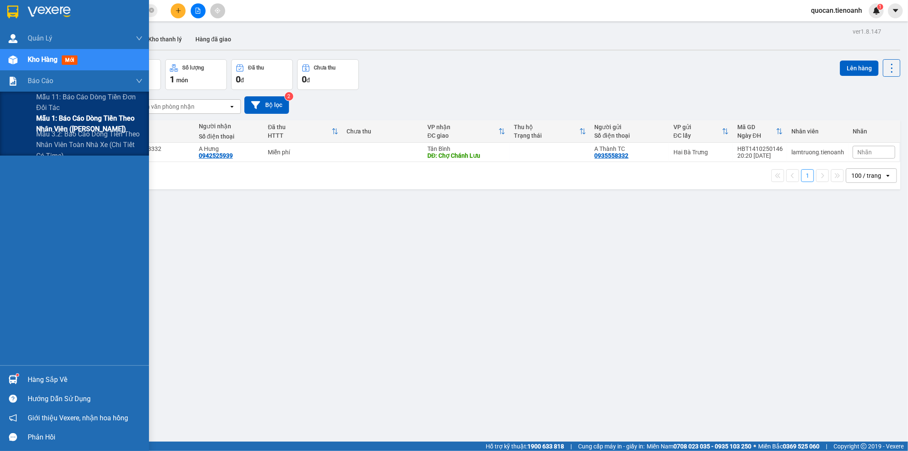
click at [36, 125] on span "Mẫu 1: Báo cáo dòng tiền theo nhân viên ([PERSON_NAME])" at bounding box center [89, 123] width 106 height 21
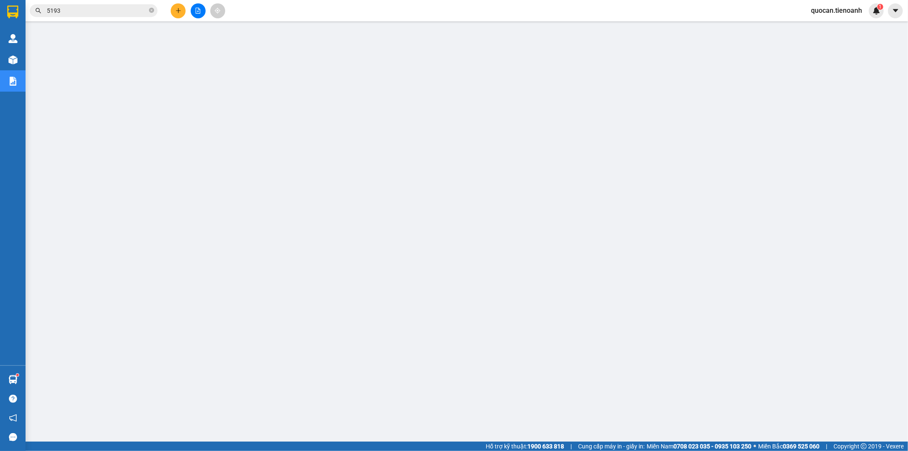
click at [830, 6] on span "quocan.tienoanh" at bounding box center [836, 10] width 65 height 11
click at [825, 31] on span "Đăng xuất" at bounding box center [841, 26] width 47 height 9
